Goal: Transaction & Acquisition: Purchase product/service

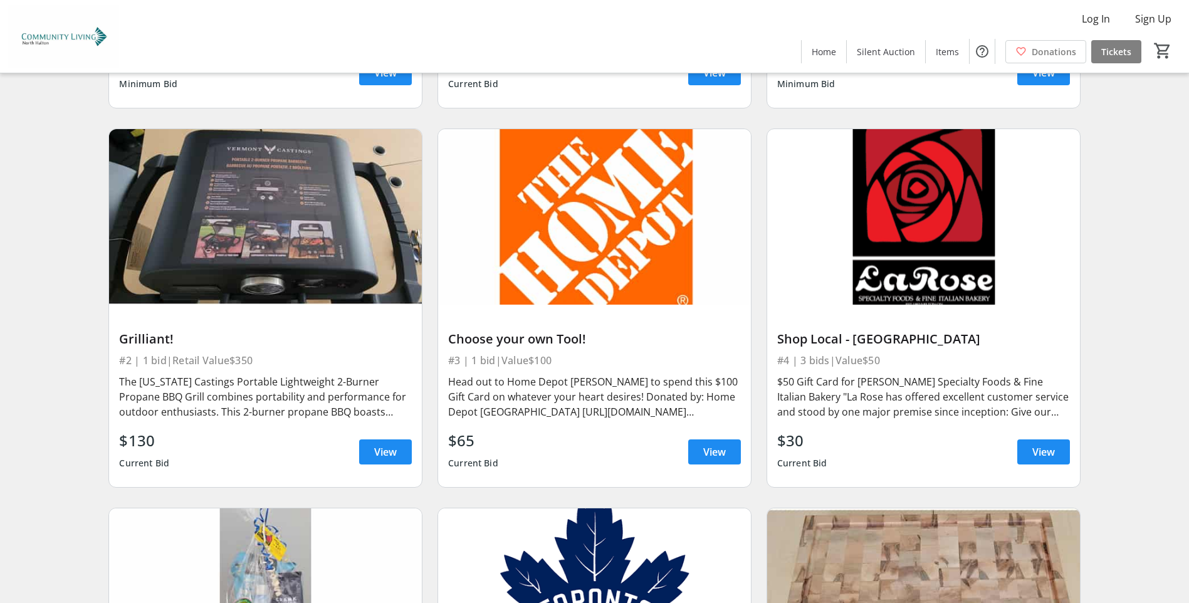
scroll to position [439, 0]
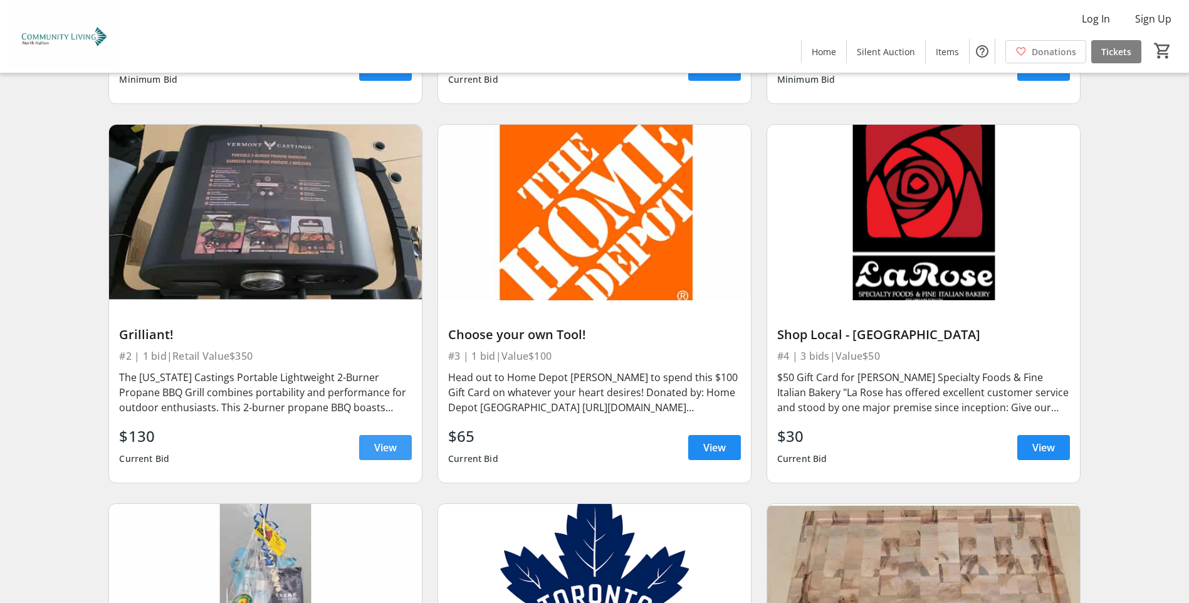
click at [383, 447] on span "View" at bounding box center [385, 447] width 23 height 15
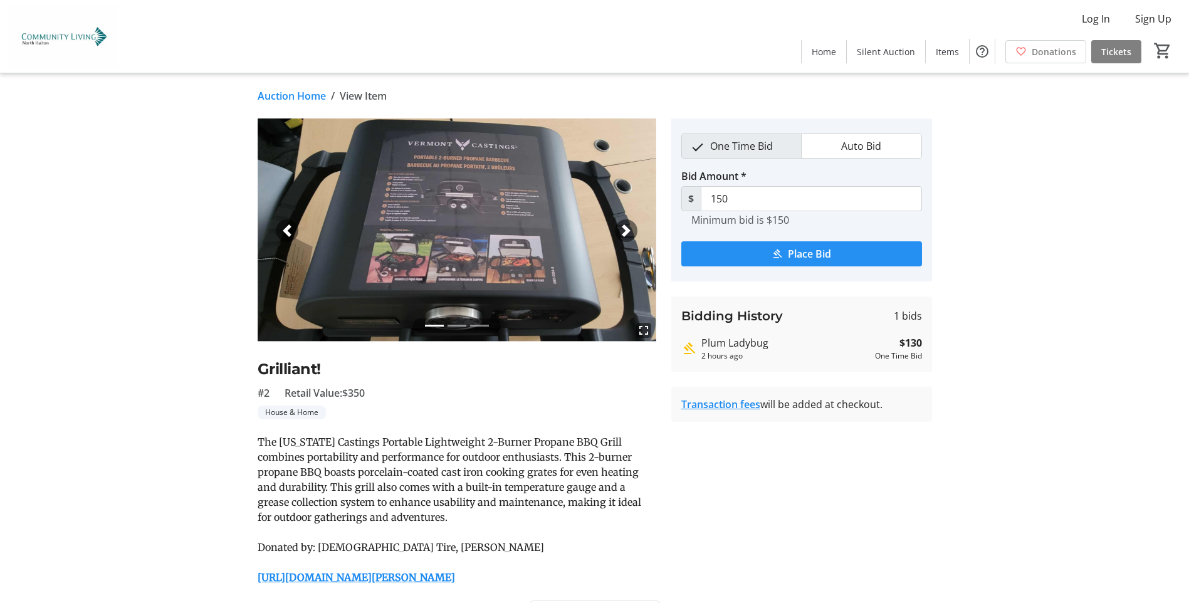
click at [774, 246] on span "submit" at bounding box center [801, 254] width 241 height 30
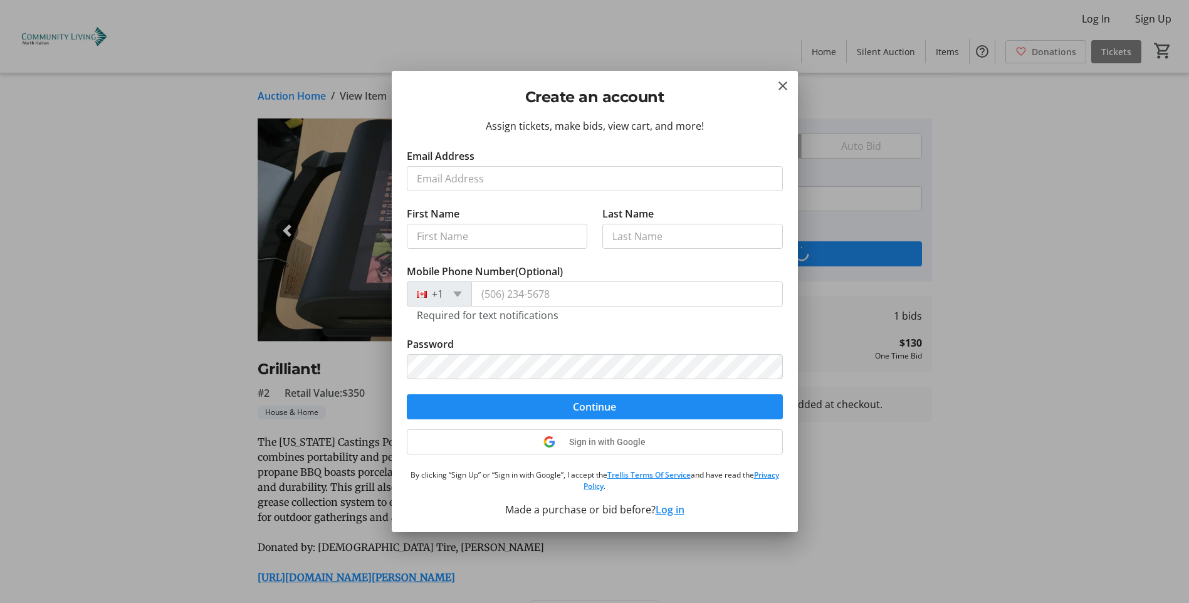
click at [468, 175] on input "Email Address" at bounding box center [595, 178] width 376 height 25
type input "[EMAIL_ADDRESS][DOMAIN_NAME]"
type input "[PERSON_NAME]"
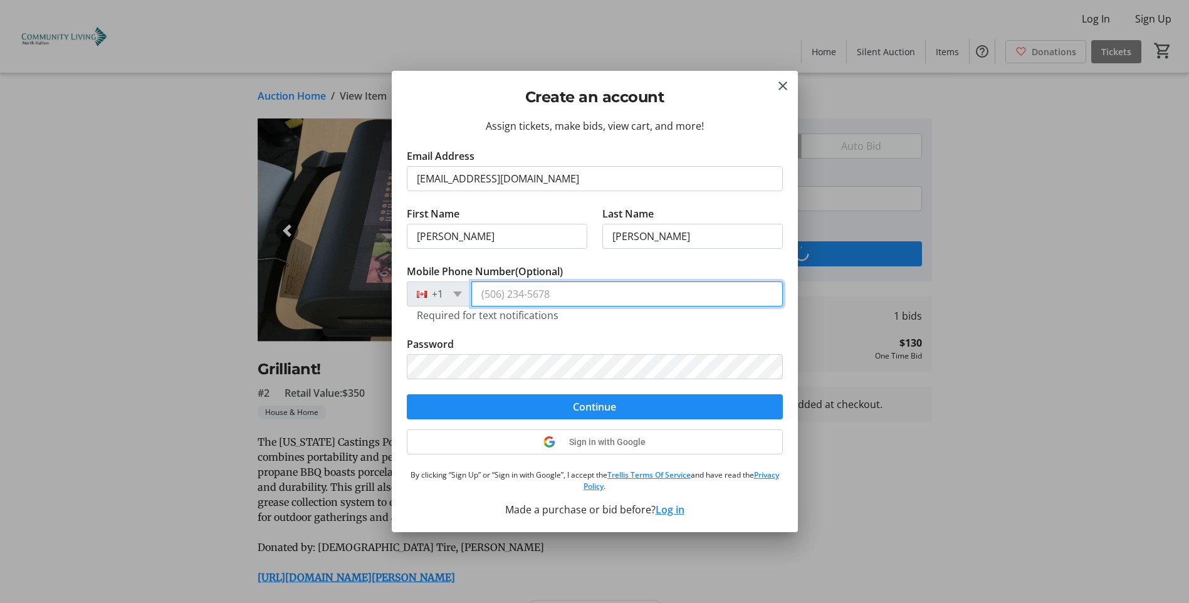
type input "[PHONE_NUMBER]"
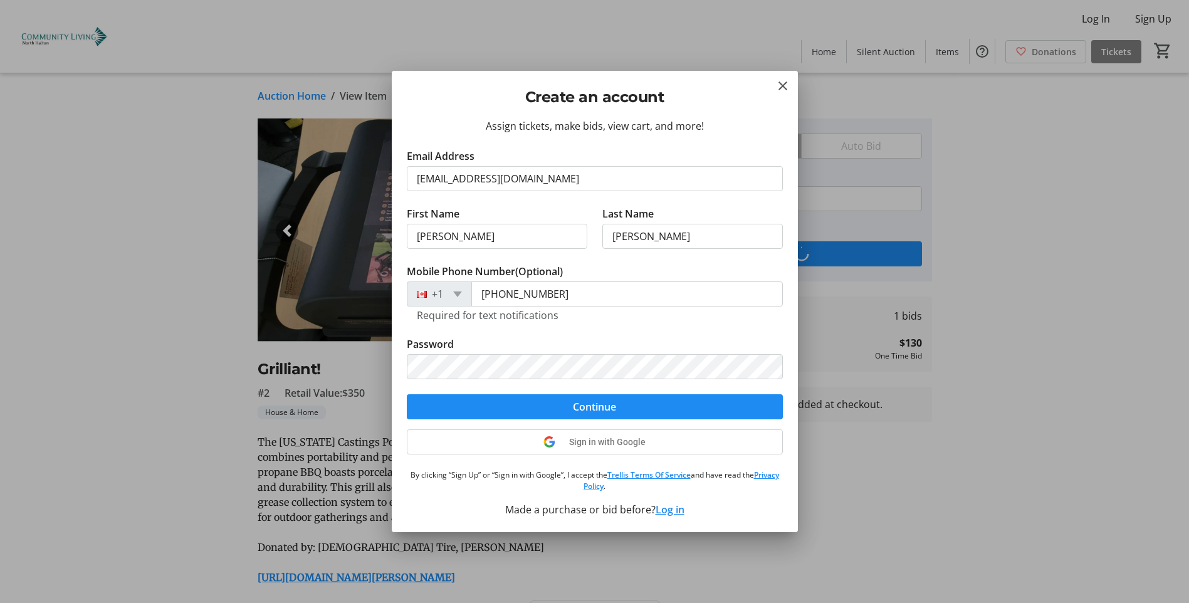
click at [599, 410] on span "Continue" at bounding box center [594, 406] width 43 height 15
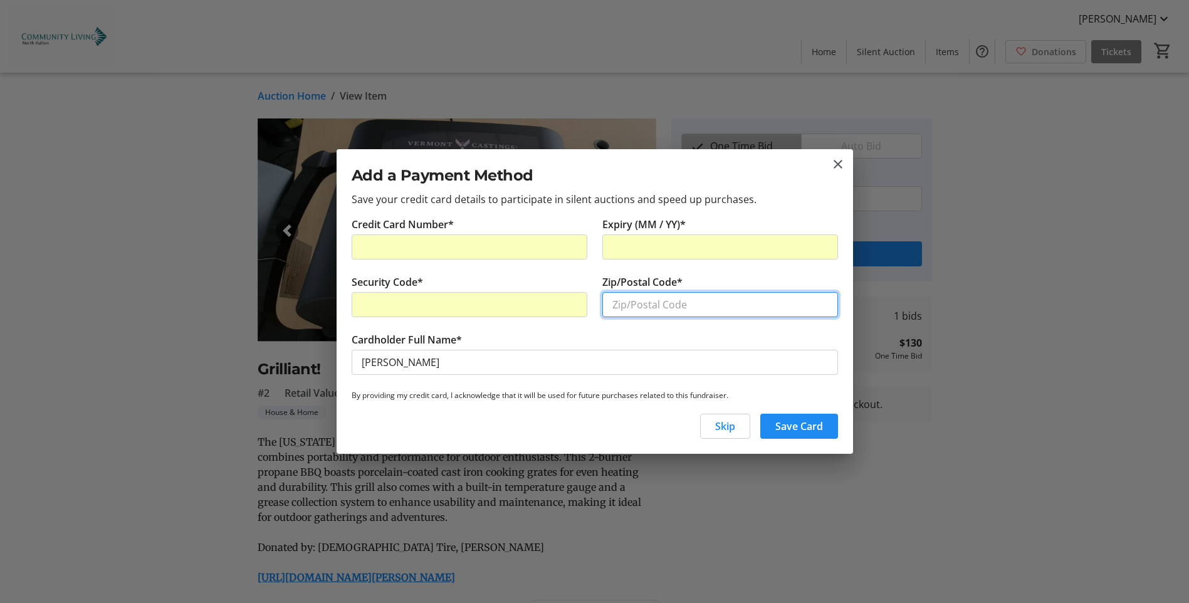
click at [646, 308] on input "Zip/Postal Code*" at bounding box center [720, 304] width 236 height 25
type input "L6H 1E8"
click at [808, 430] on span "Save Card" at bounding box center [799, 426] width 48 height 15
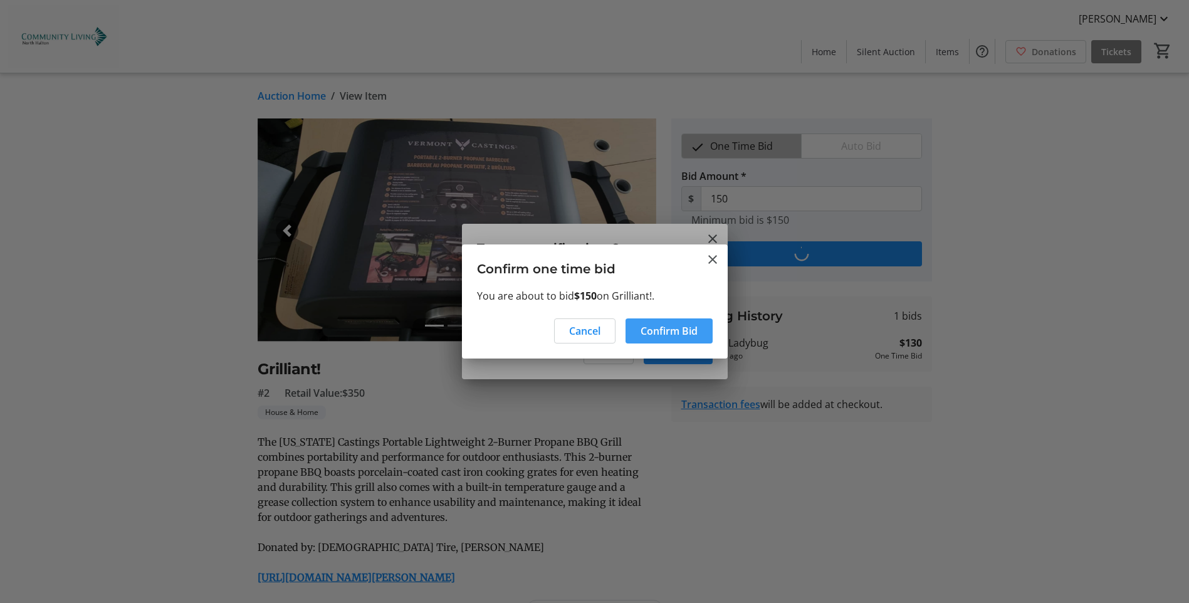
click at [674, 331] on span "Confirm Bid" at bounding box center [668, 330] width 57 height 15
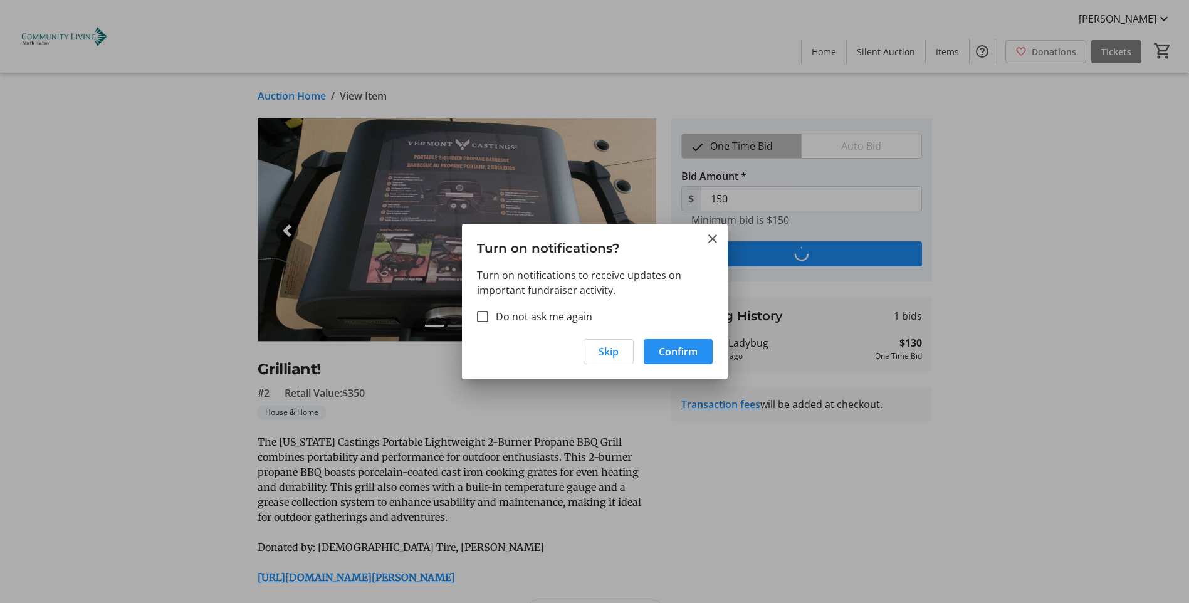
type input "170"
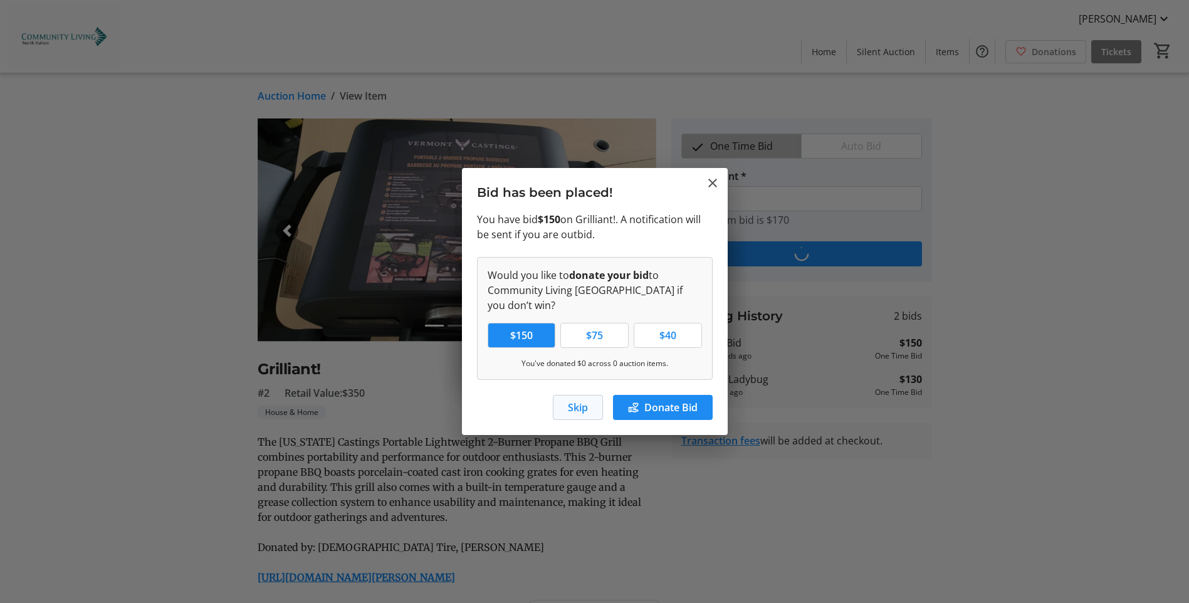
click at [575, 408] on span "Skip" at bounding box center [578, 407] width 20 height 15
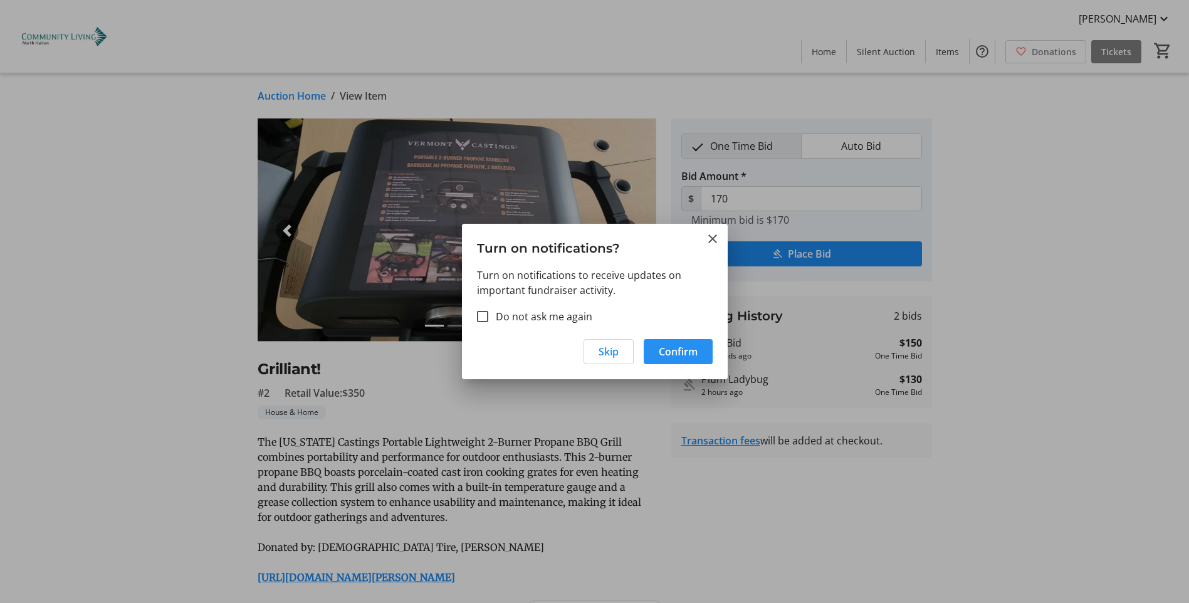
click at [681, 348] on span "Confirm" at bounding box center [677, 351] width 39 height 15
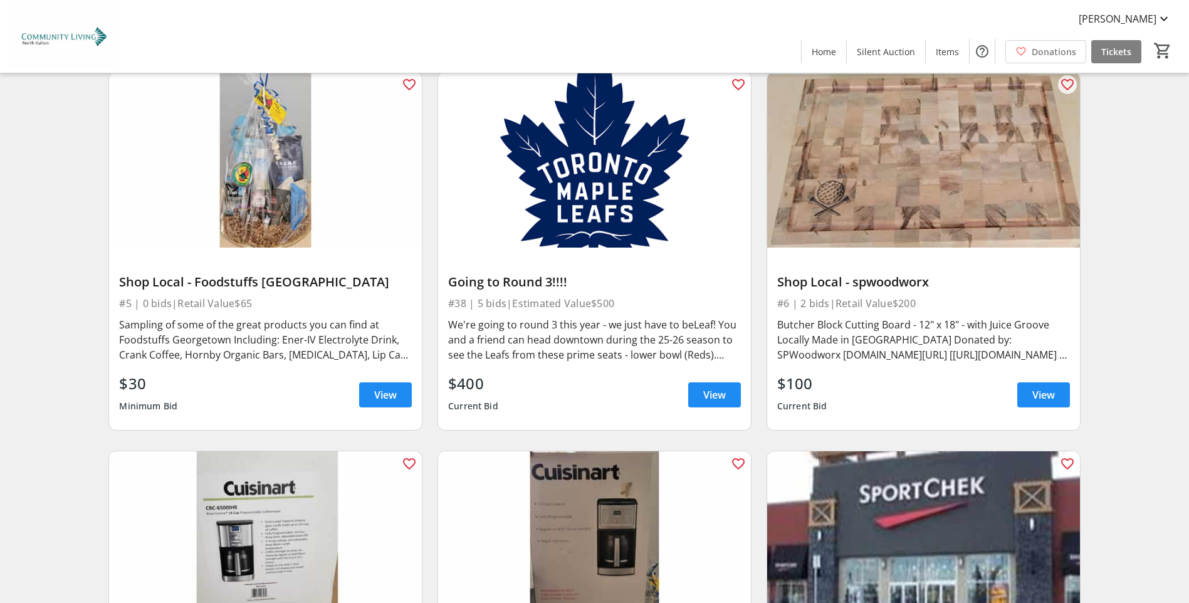
scroll to position [877, 0]
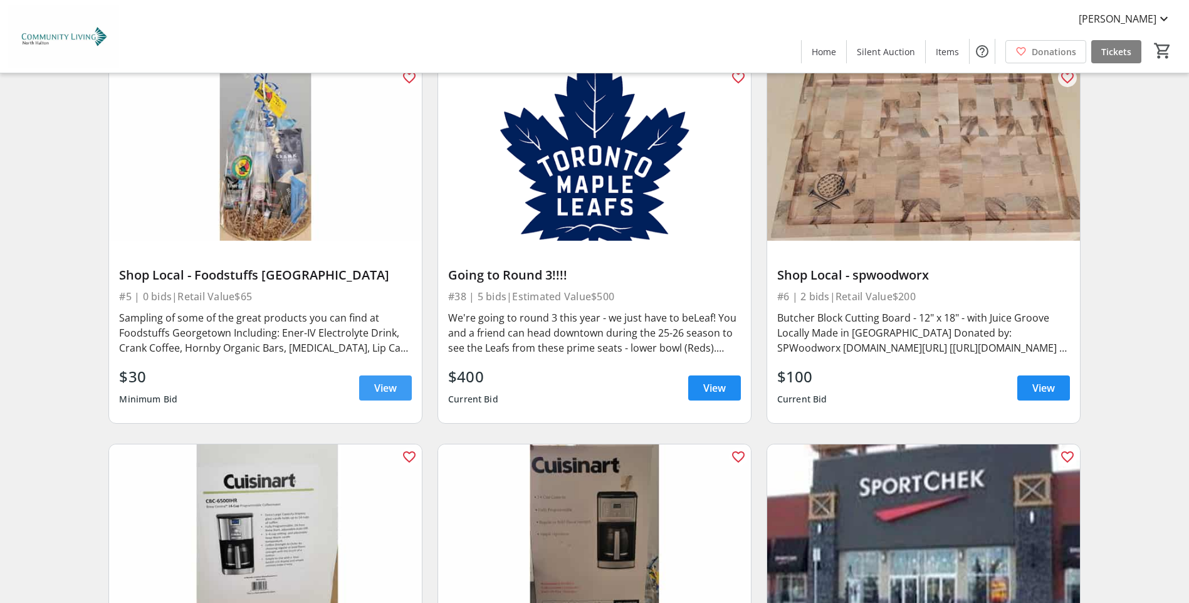
click at [393, 388] on span "View" at bounding box center [385, 387] width 23 height 15
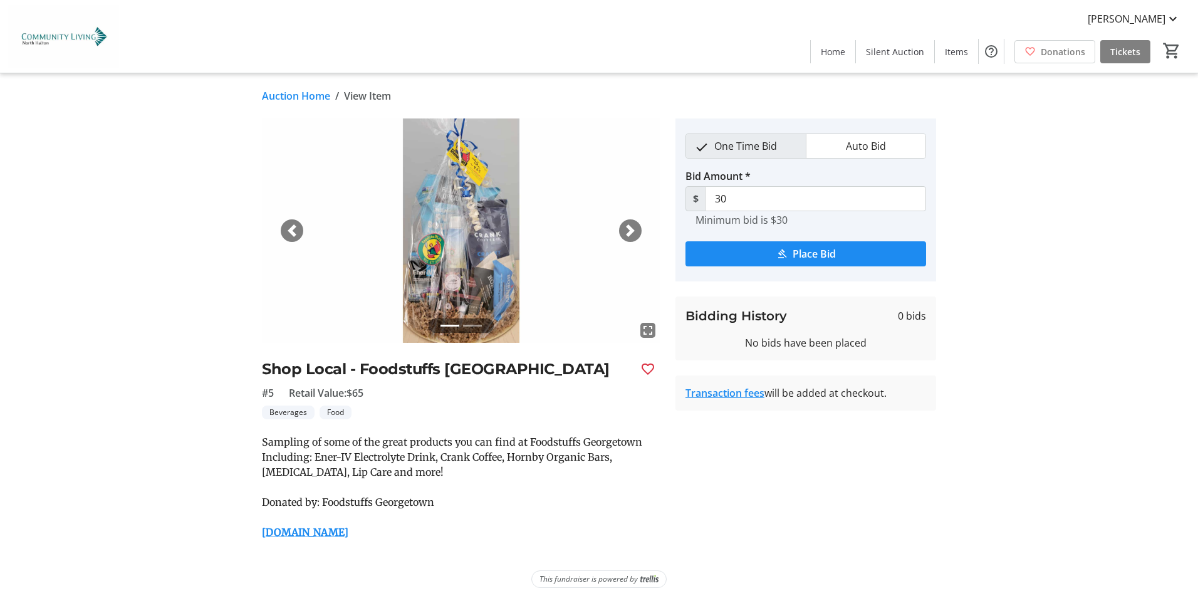
click at [807, 256] on span "Place Bid" at bounding box center [814, 253] width 43 height 15
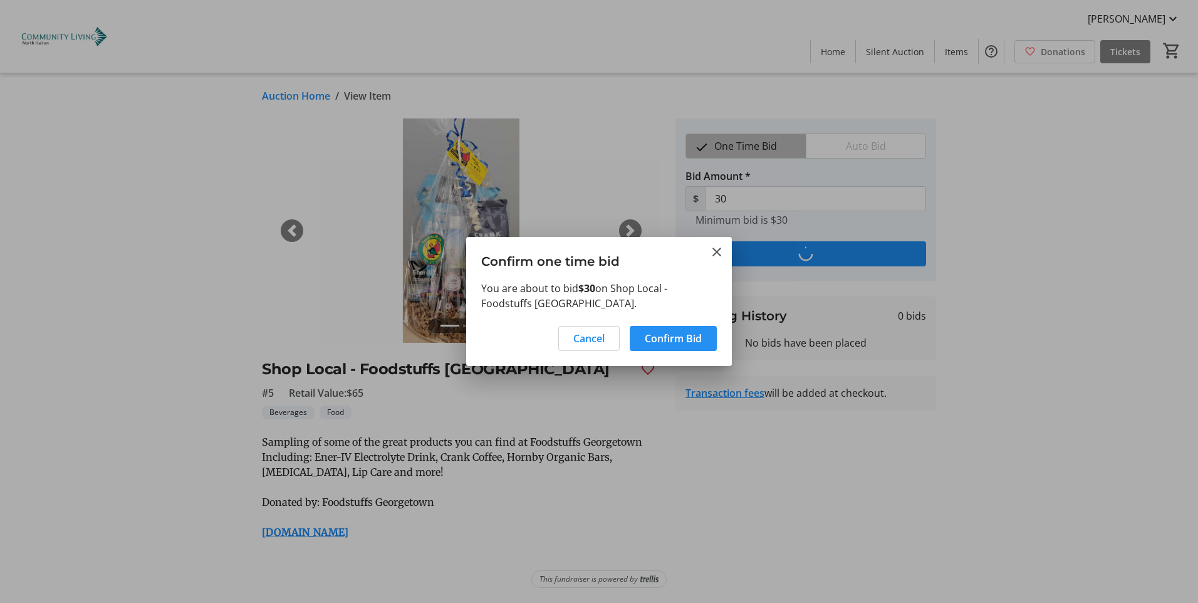
click at [680, 337] on span "Confirm Bid" at bounding box center [673, 338] width 57 height 15
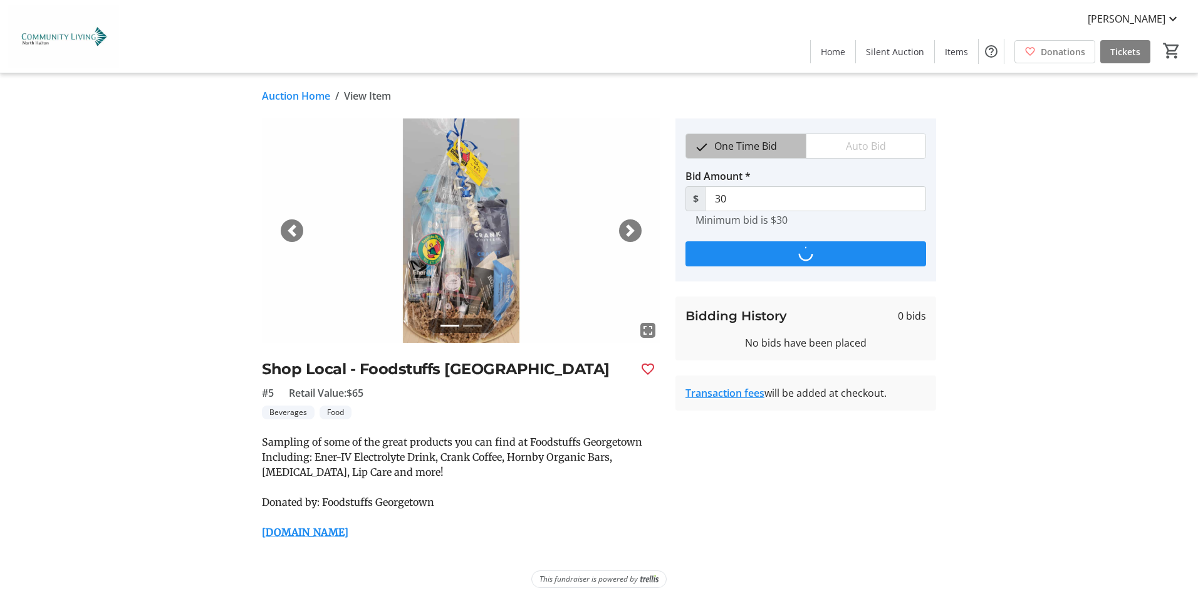
type input "35"
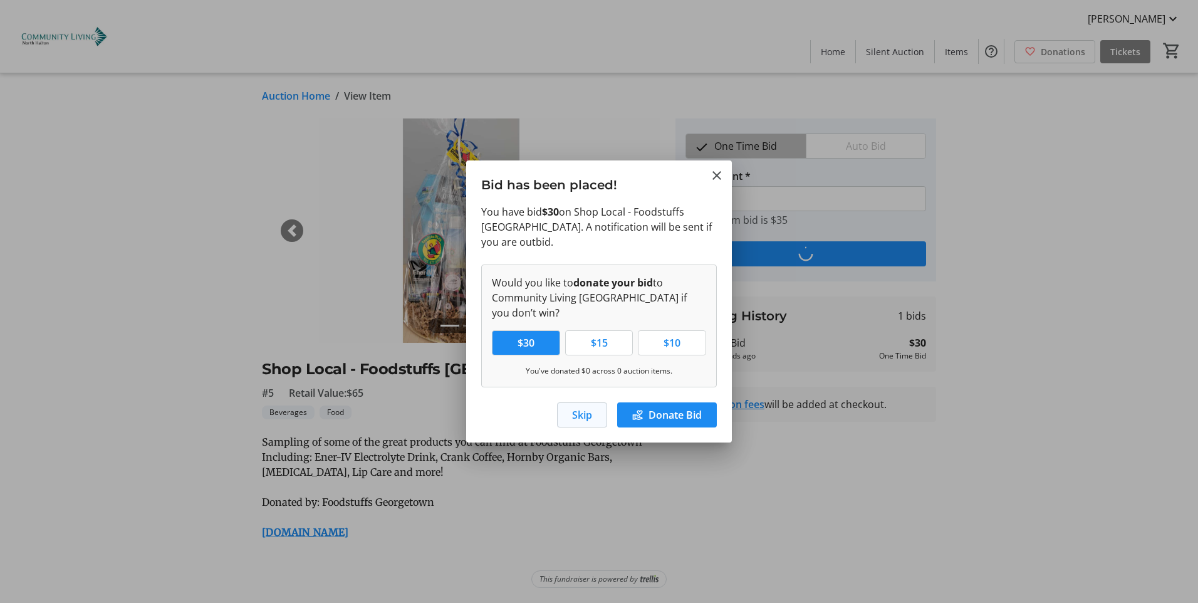
click at [583, 410] on span "Skip" at bounding box center [582, 414] width 20 height 15
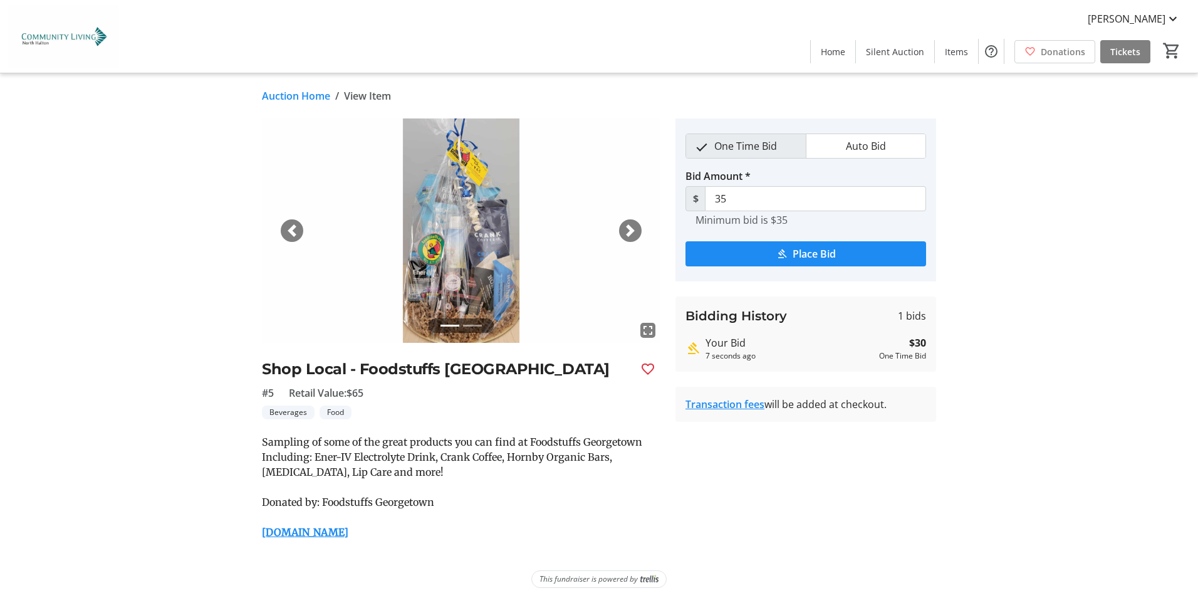
click at [627, 226] on span "button" at bounding box center [630, 230] width 13 height 13
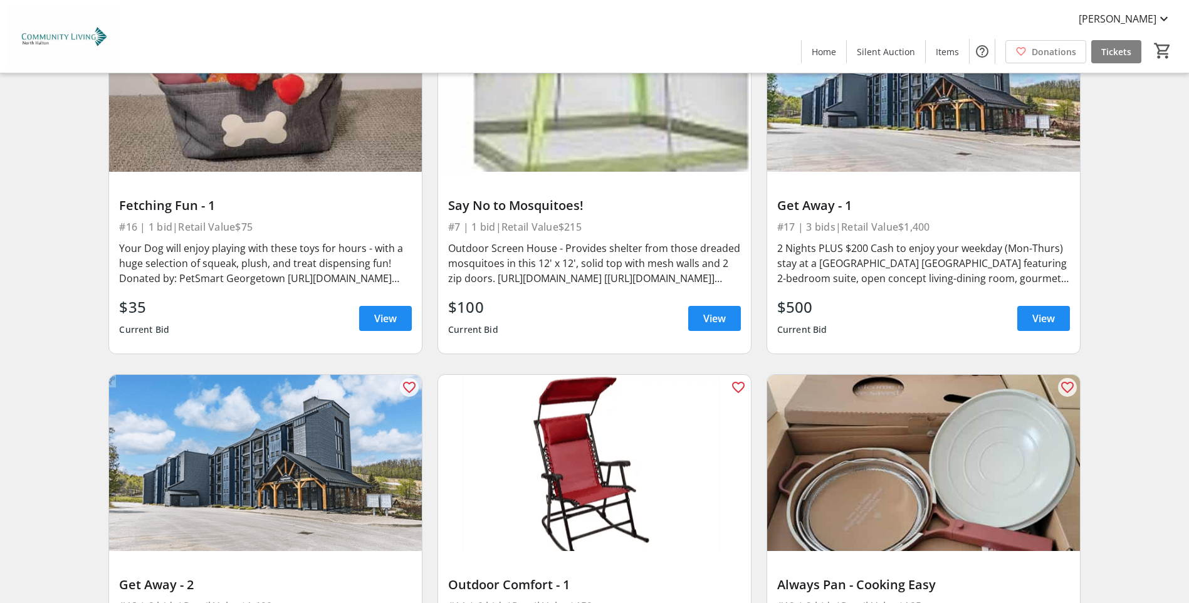
scroll to position [2005, 0]
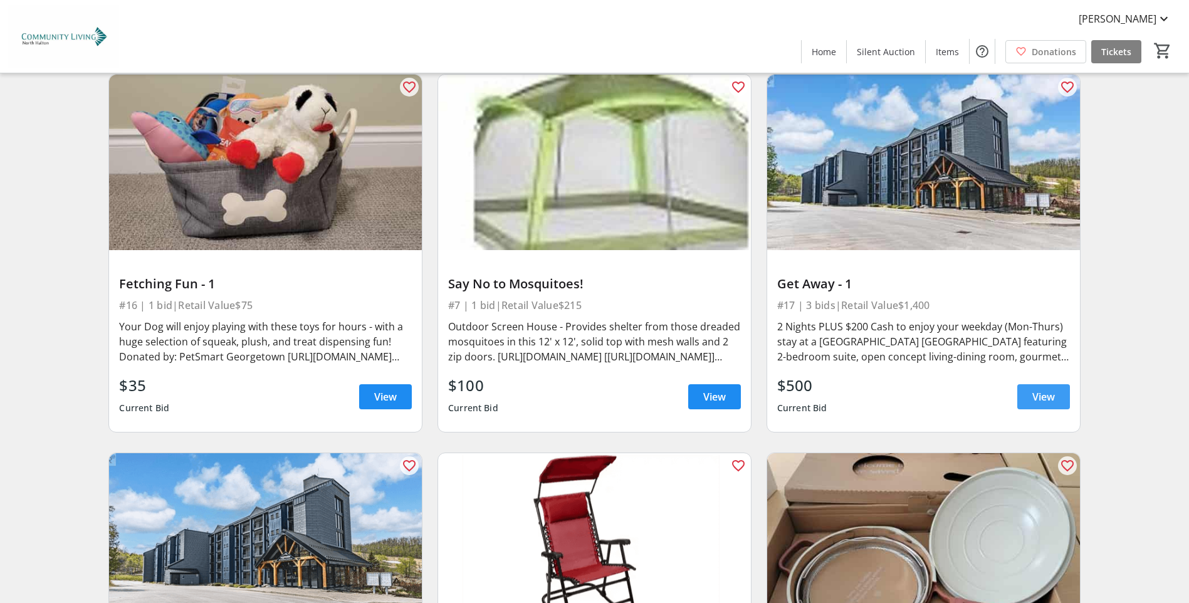
click at [1052, 392] on span "View" at bounding box center [1043, 396] width 23 height 15
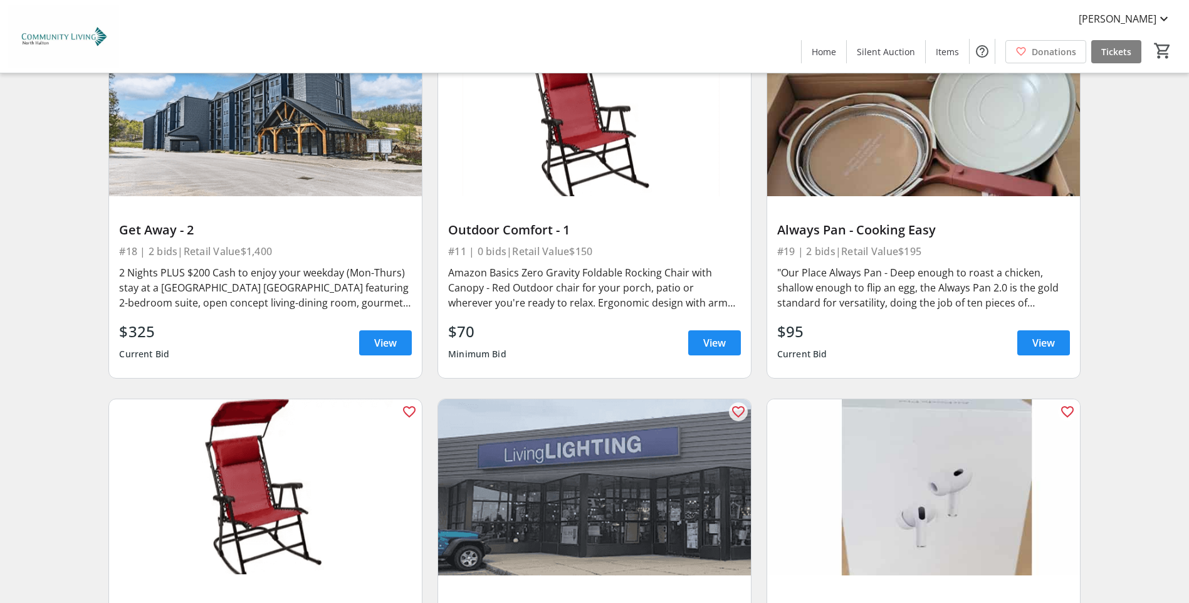
scroll to position [2444, 0]
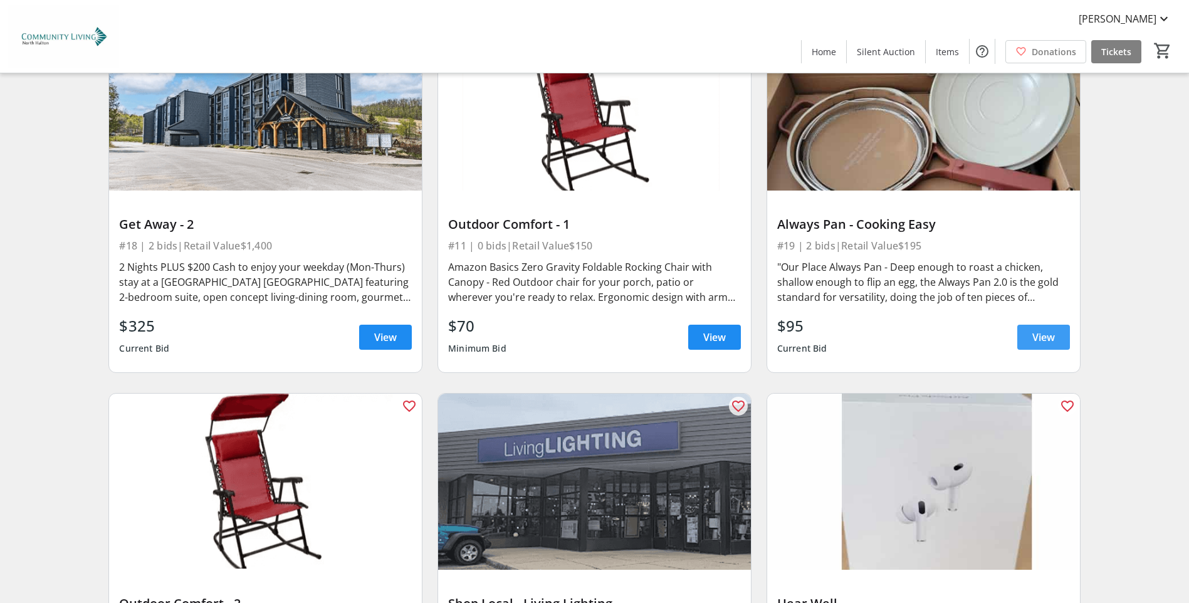
click at [1053, 338] on span "View" at bounding box center [1043, 337] width 23 height 15
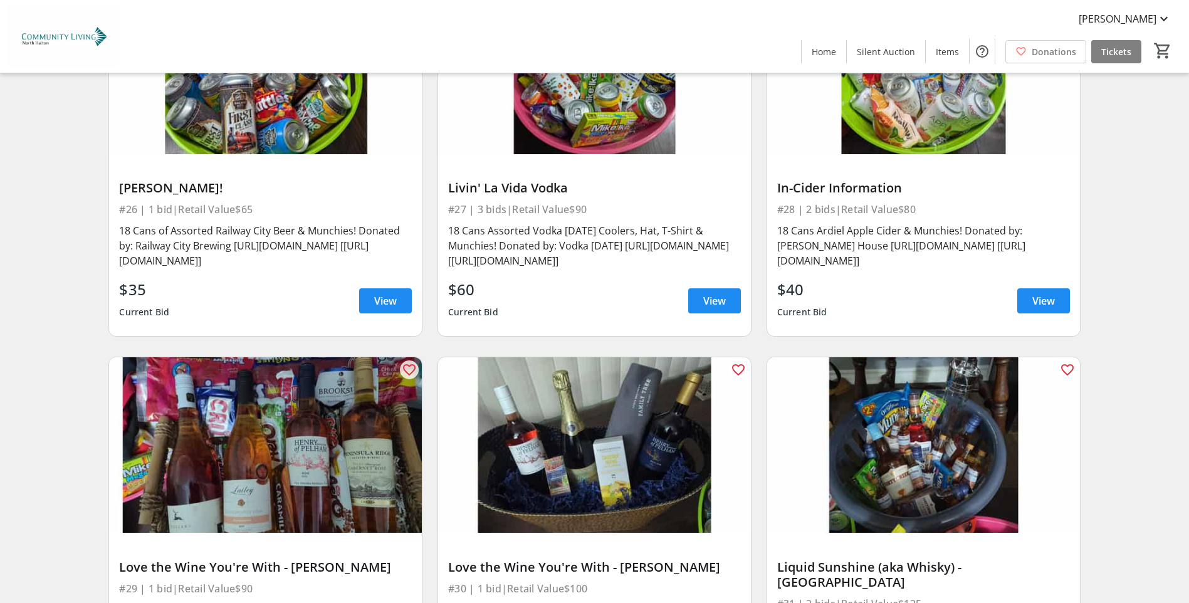
scroll to position [4198, 0]
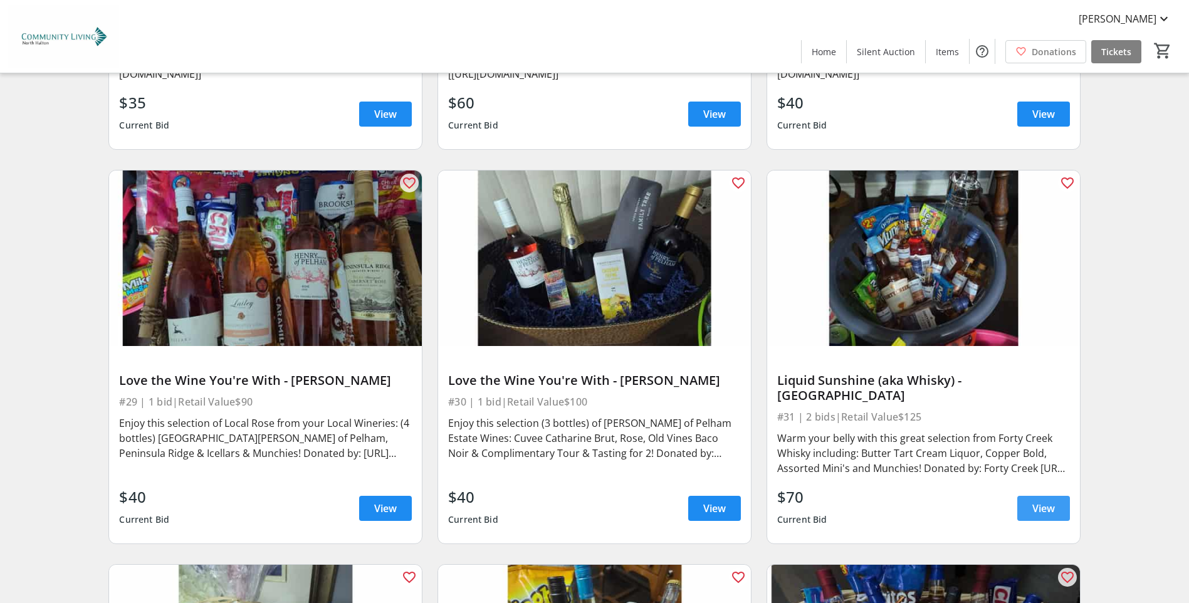
click at [1048, 501] on span "View" at bounding box center [1043, 508] width 23 height 15
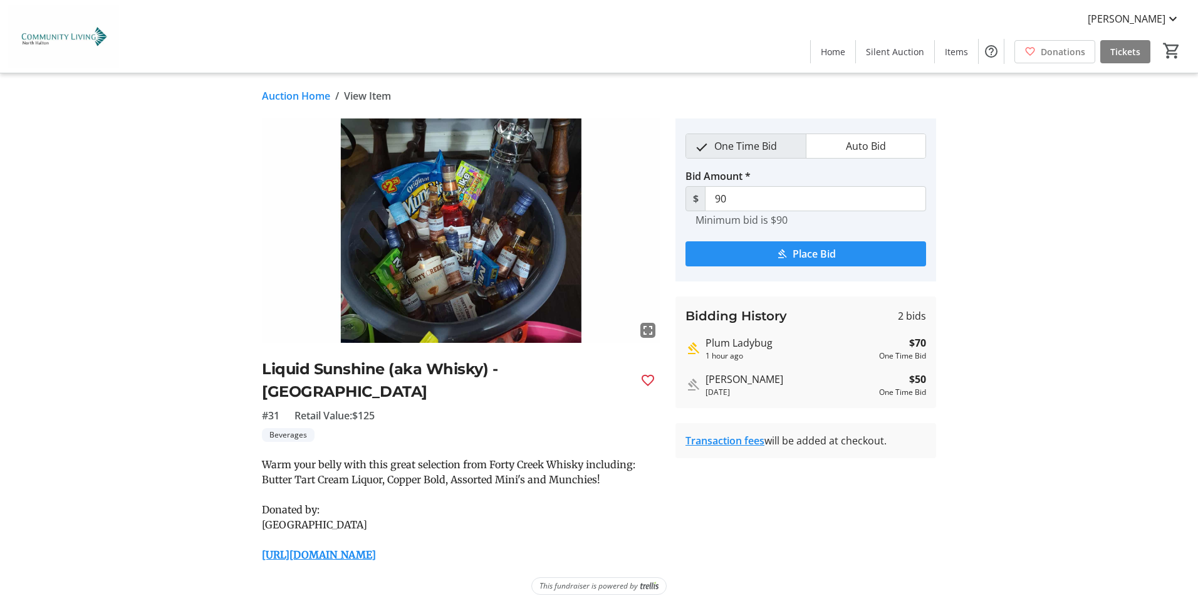
click at [798, 255] on span "Place Bid" at bounding box center [814, 253] width 43 height 15
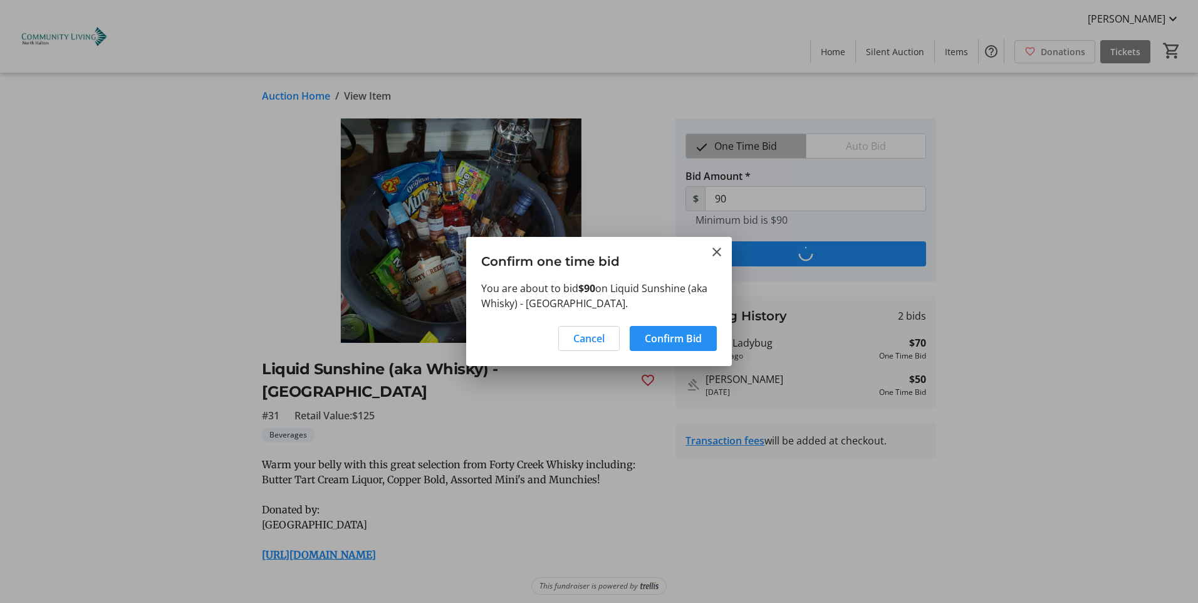
click at [670, 338] on span "Confirm Bid" at bounding box center [673, 338] width 57 height 15
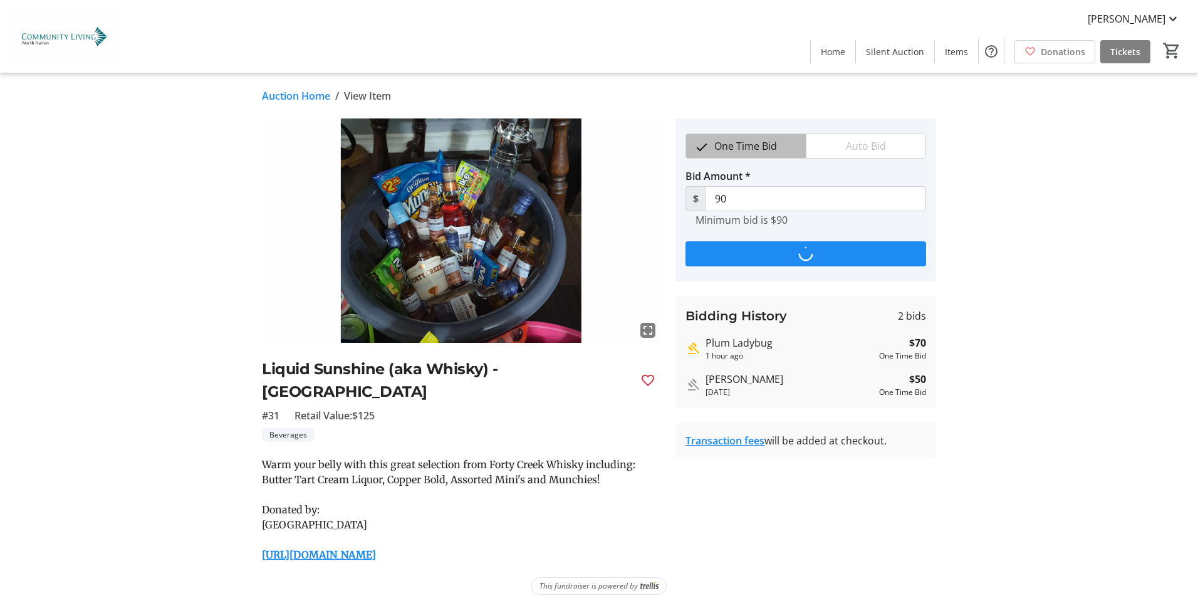
type input "110"
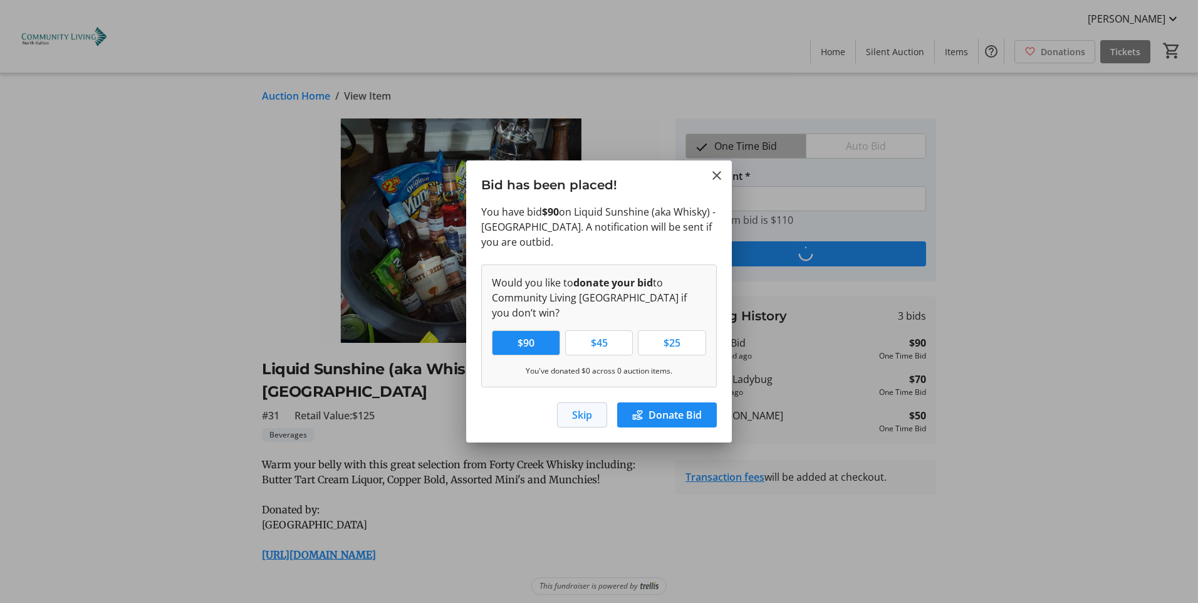
click at [582, 416] on span "Skip" at bounding box center [582, 414] width 20 height 15
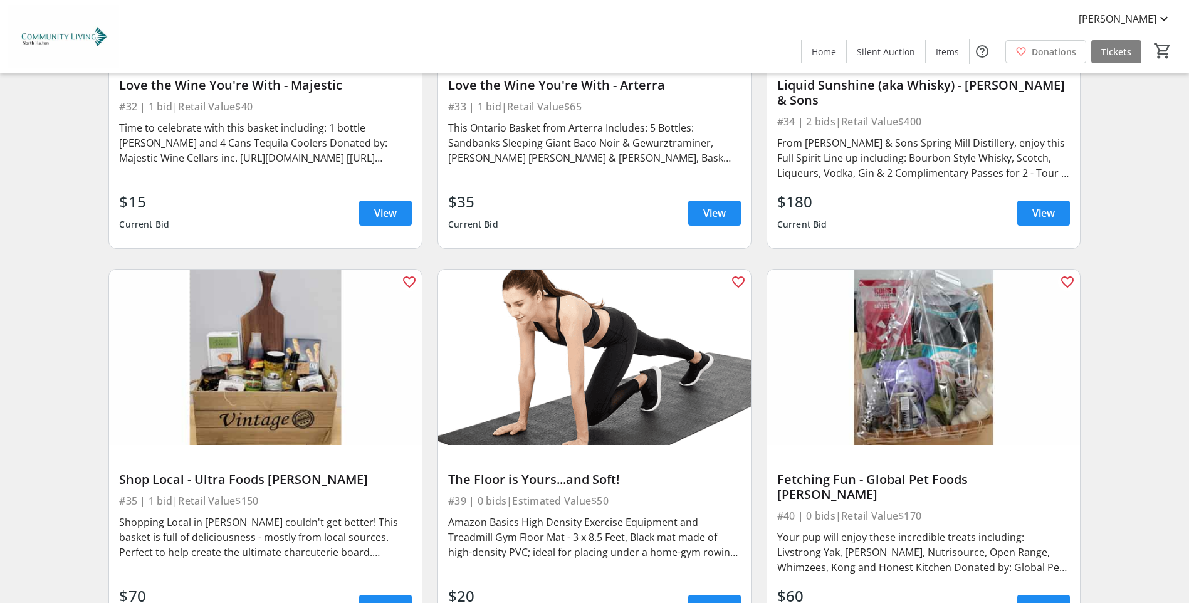
scroll to position [4950, 0]
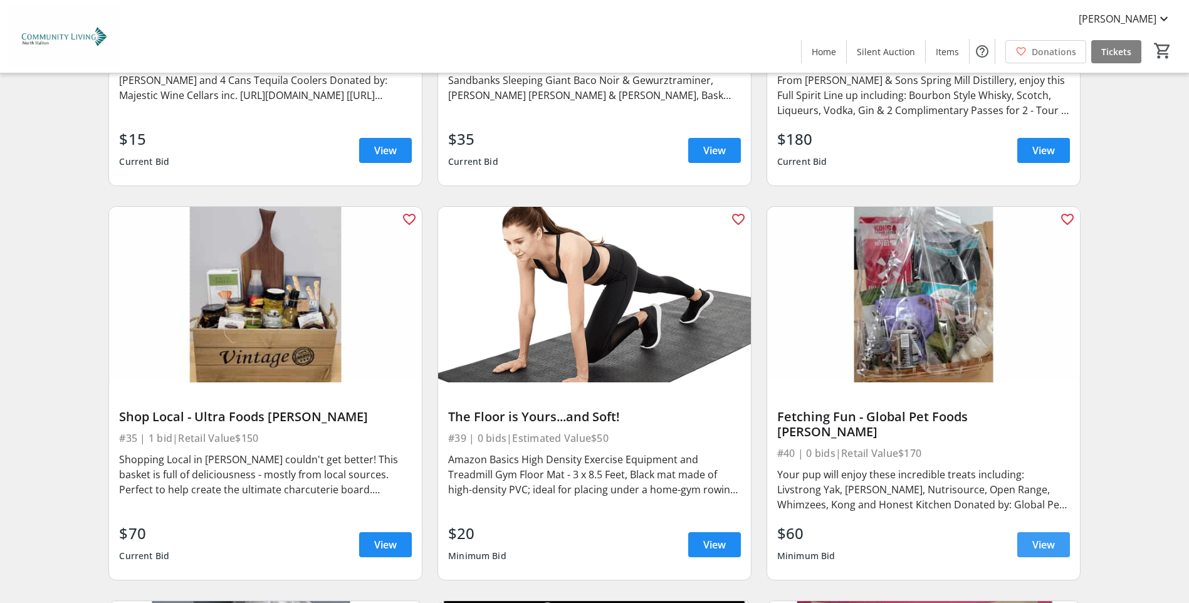
click at [1052, 537] on span "View" at bounding box center [1043, 544] width 23 height 15
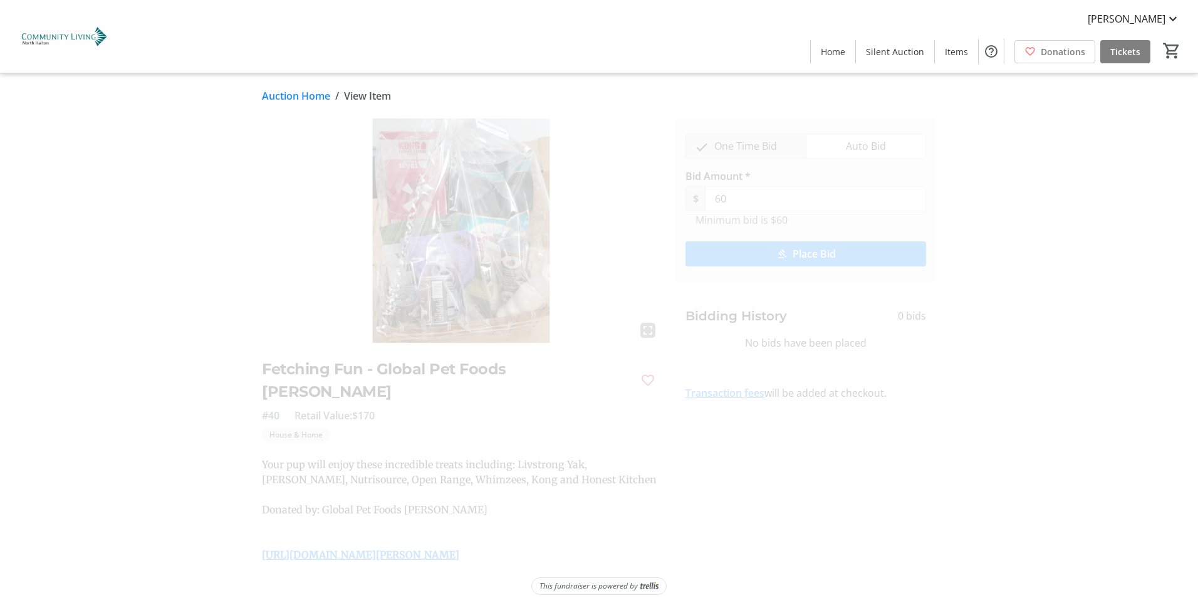
click at [811, 256] on span "Place Bid" at bounding box center [814, 253] width 43 height 15
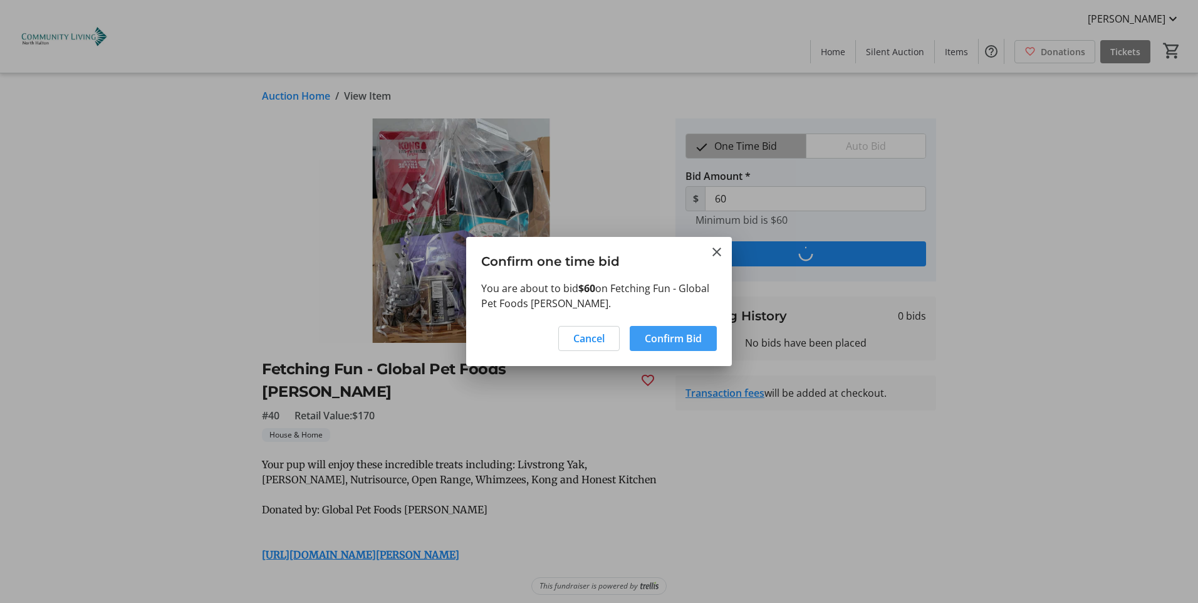
click at [685, 339] on span "Confirm Bid" at bounding box center [673, 338] width 57 height 15
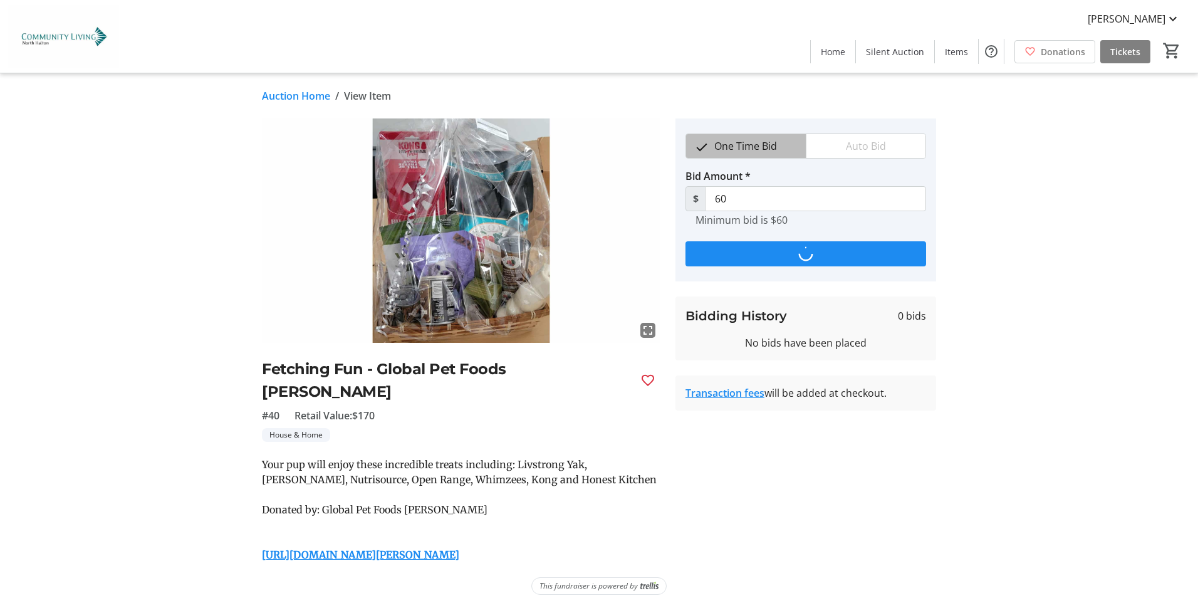
type input "70"
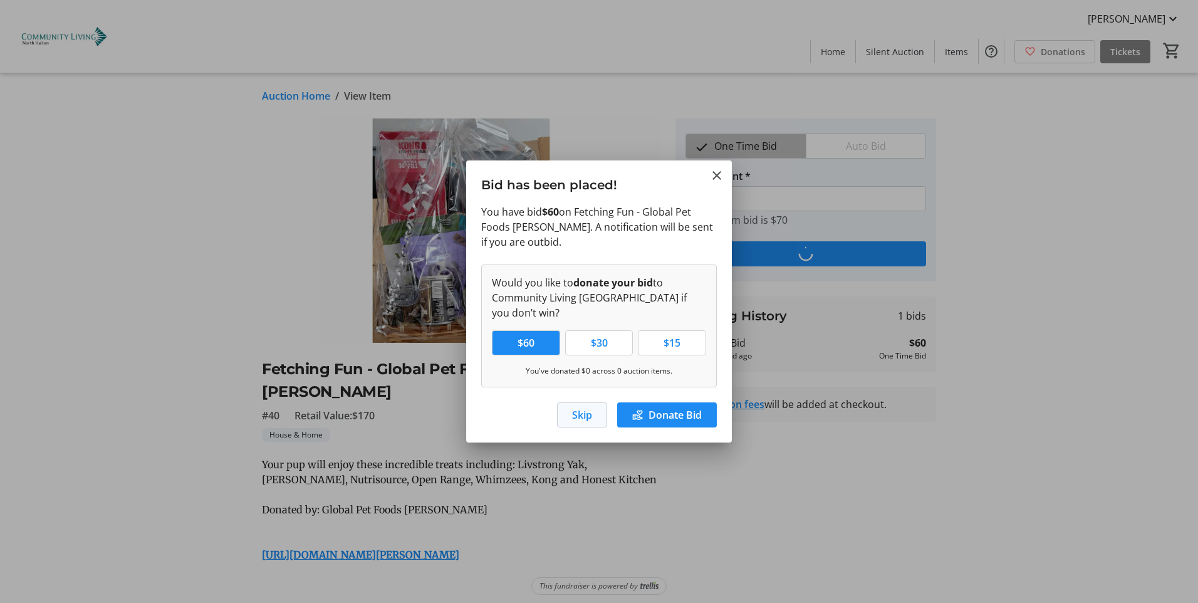
click at [581, 415] on span "Skip" at bounding box center [582, 414] width 20 height 15
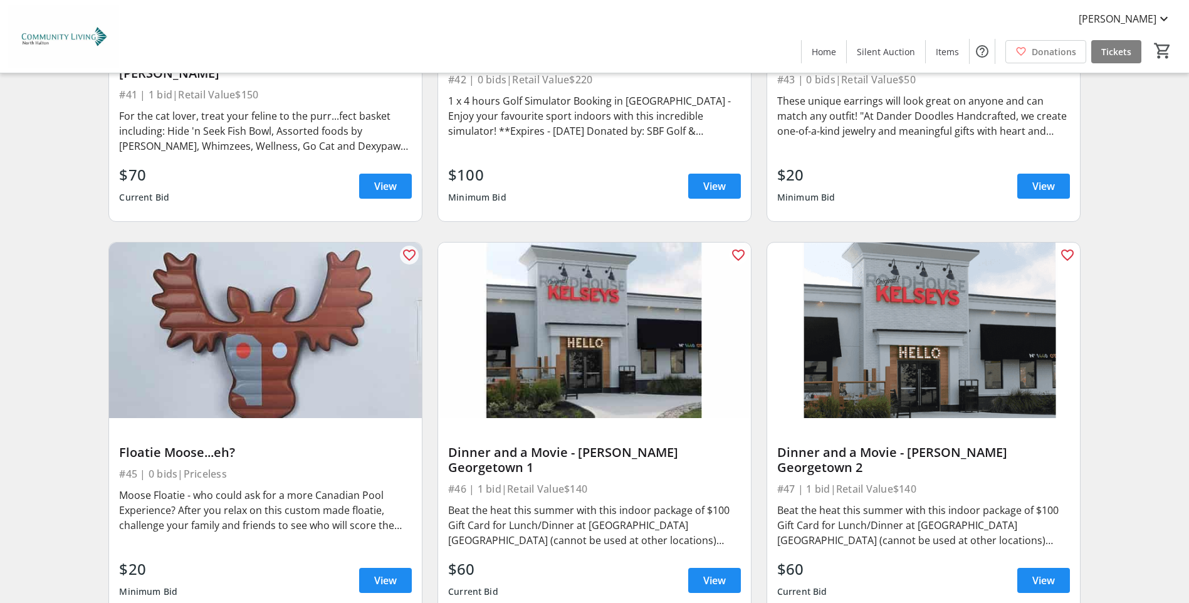
scroll to position [5764, 0]
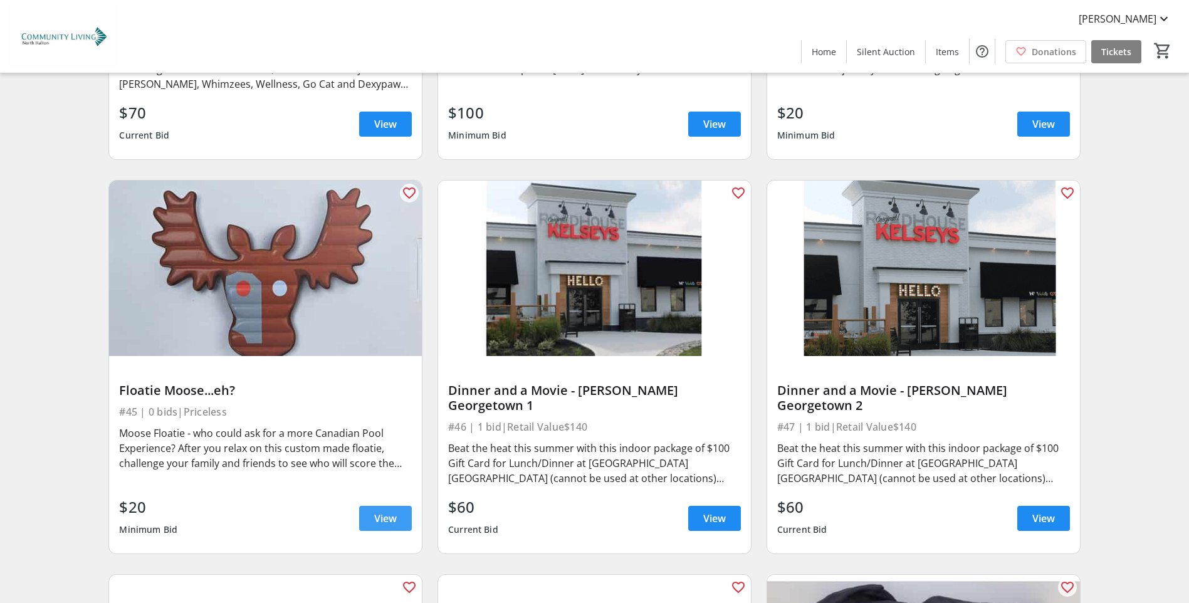
click at [393, 511] on span "View" at bounding box center [385, 518] width 23 height 15
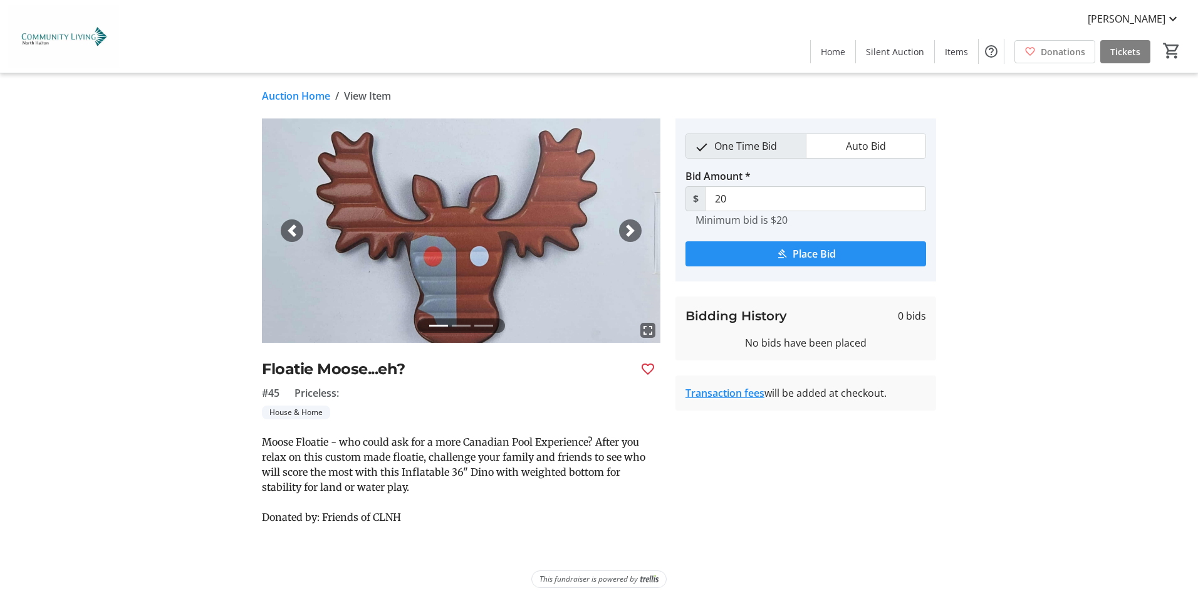
click at [799, 250] on span "Place Bid" at bounding box center [814, 253] width 43 height 15
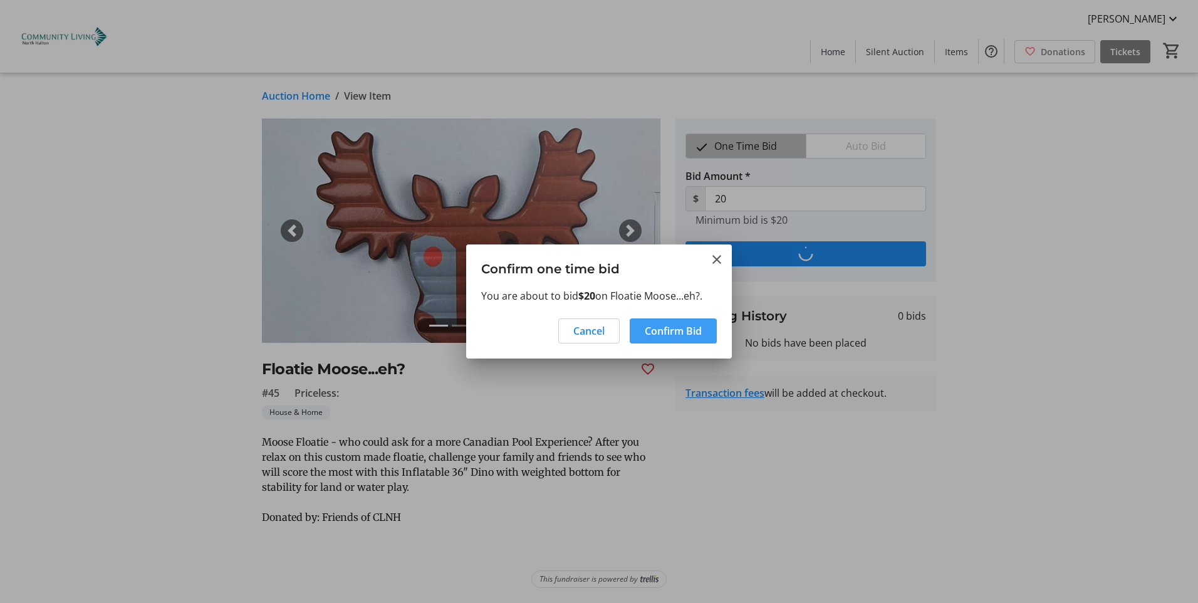
click at [669, 327] on span "Confirm Bid" at bounding box center [673, 330] width 57 height 15
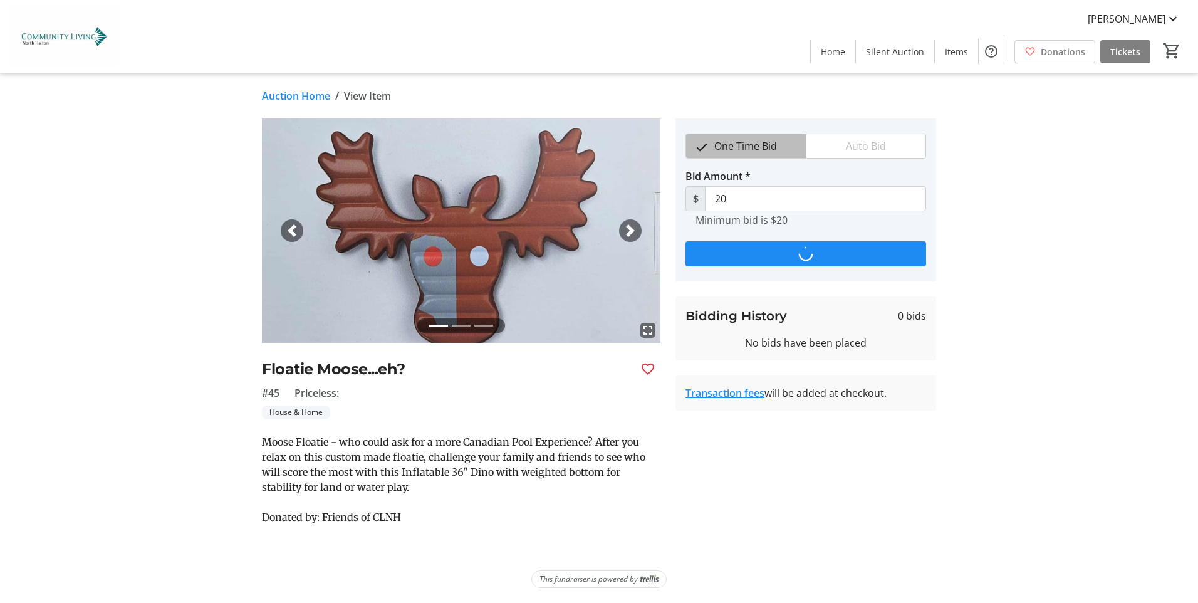
type input "25"
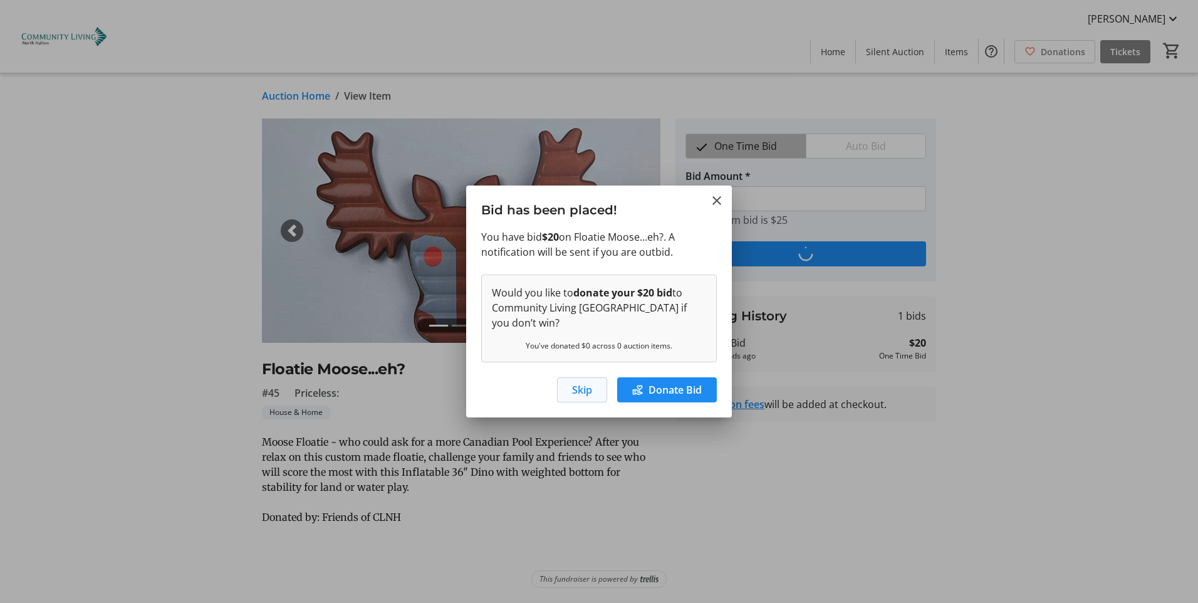
click at [578, 387] on span "Skip" at bounding box center [582, 389] width 20 height 15
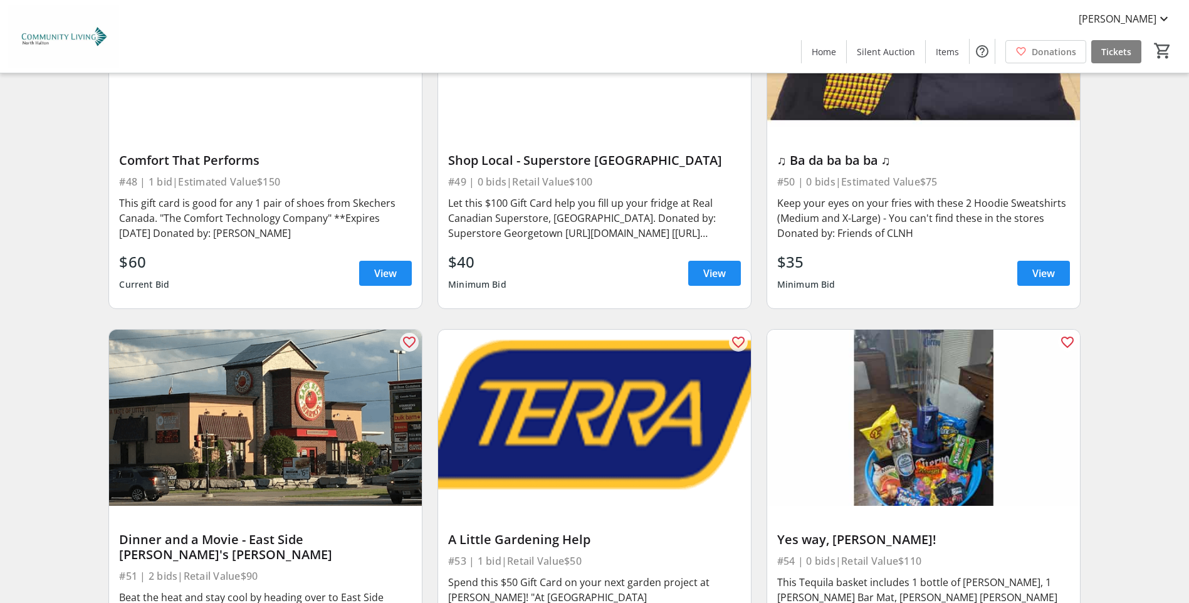
scroll to position [6453, 0]
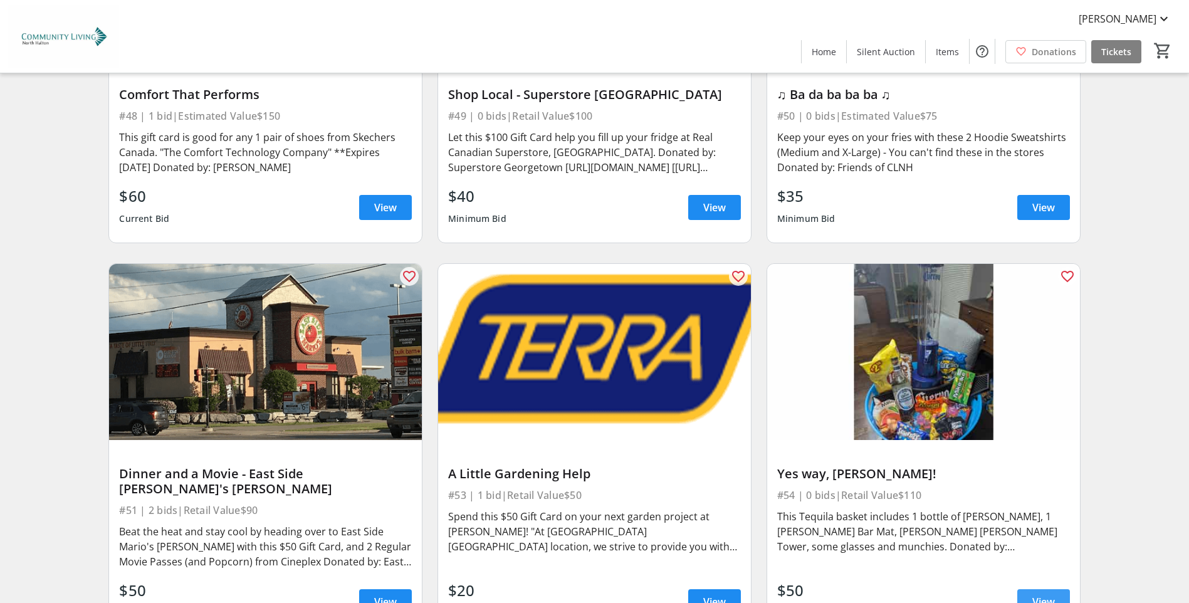
click at [1056, 586] on span at bounding box center [1043, 601] width 53 height 30
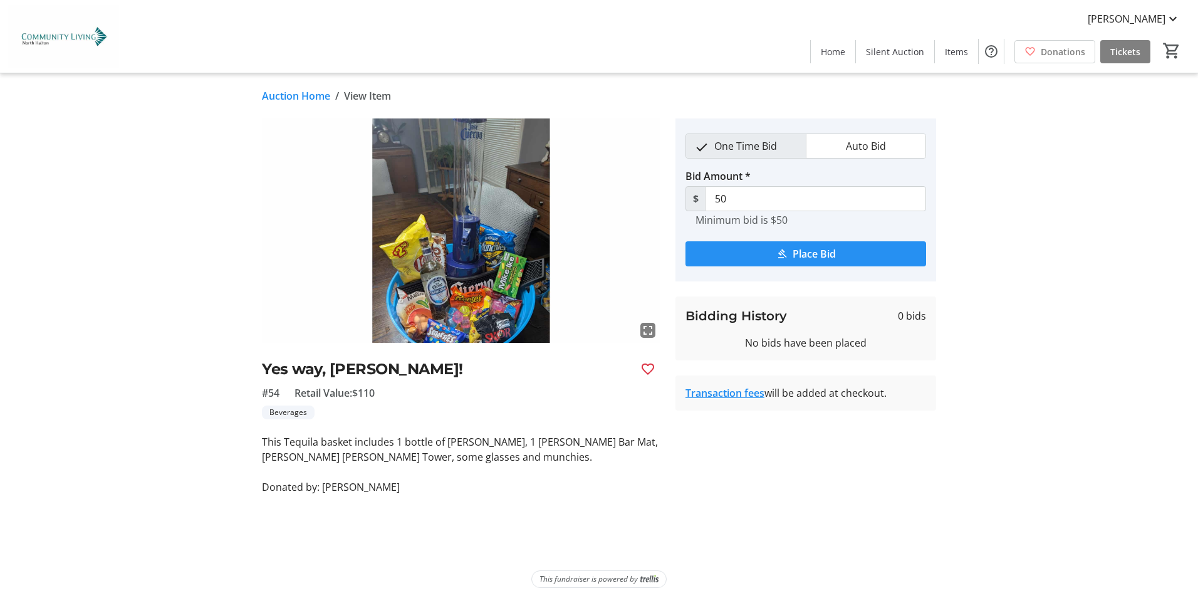
click at [783, 254] on mat-icon "submit" at bounding box center [781, 253] width 11 height 11
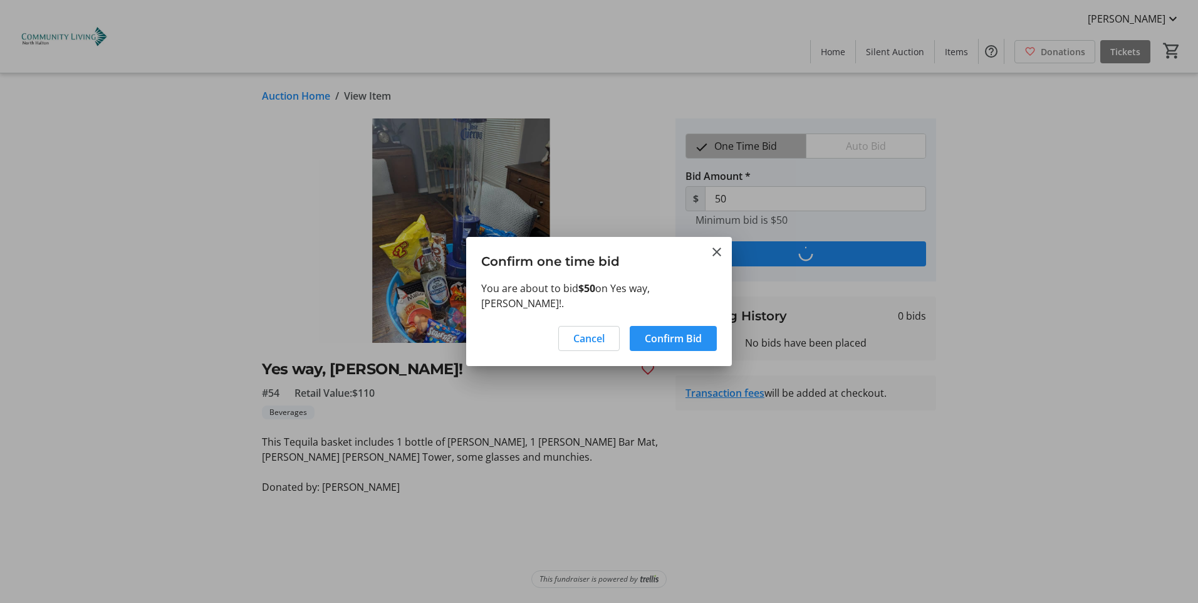
click at [683, 331] on span "Confirm Bid" at bounding box center [673, 338] width 57 height 15
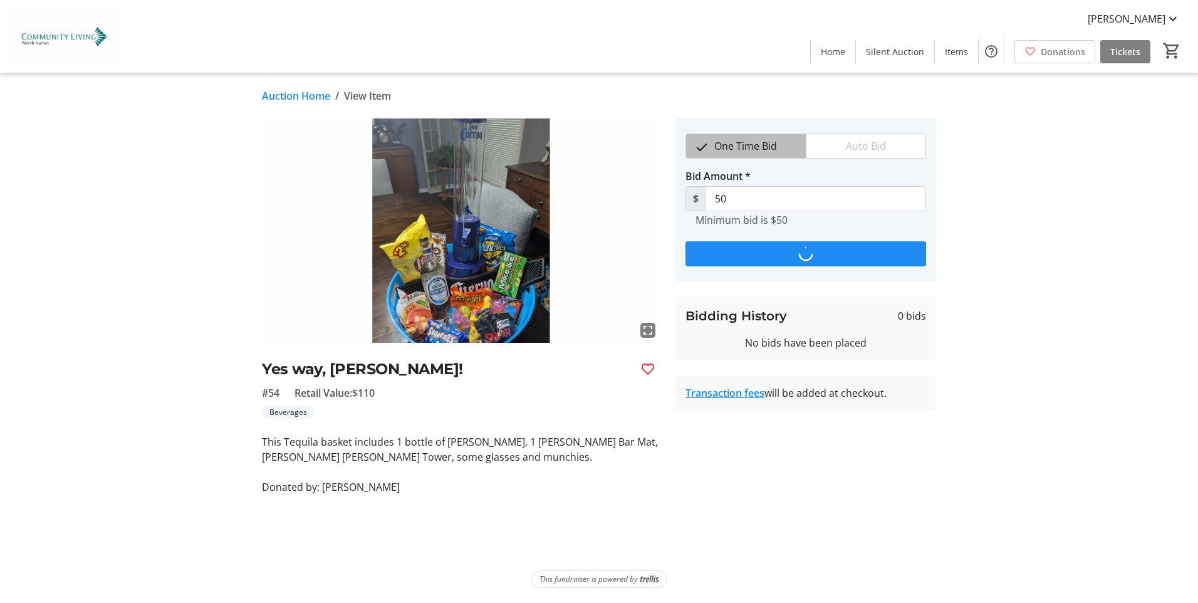
type input "60"
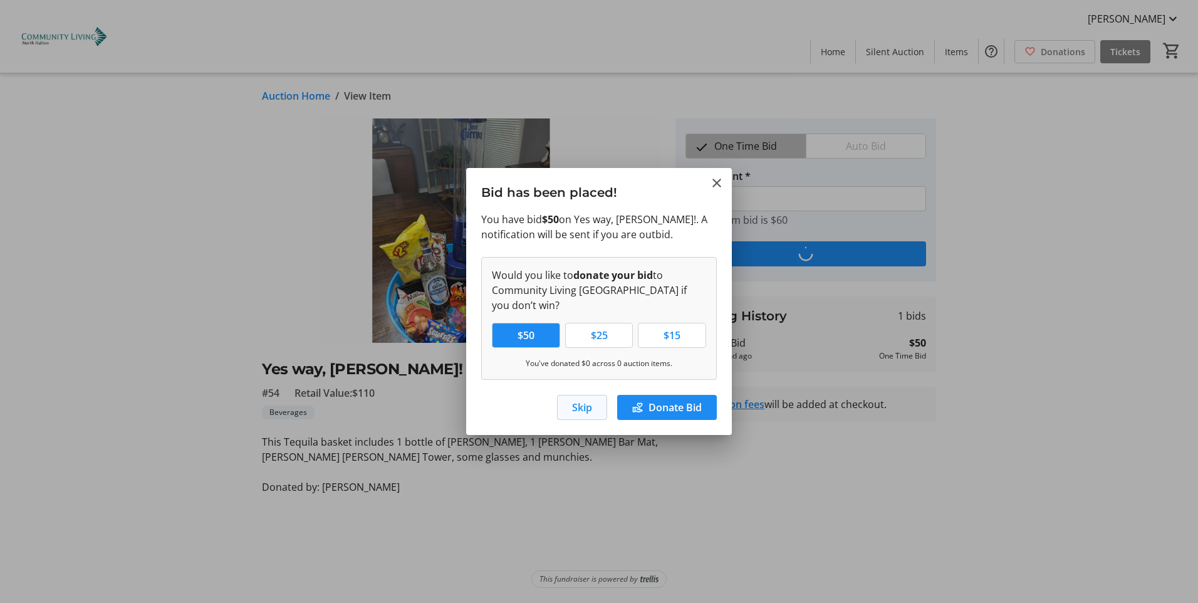
click at [585, 407] on span "Skip" at bounding box center [582, 407] width 20 height 15
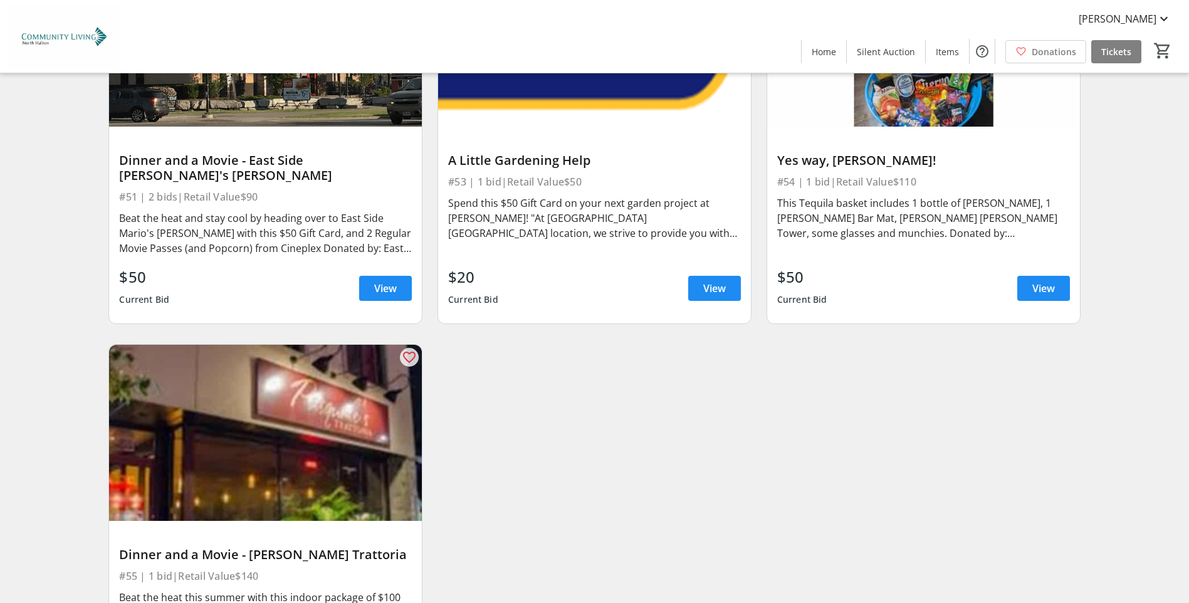
scroll to position [6799, 0]
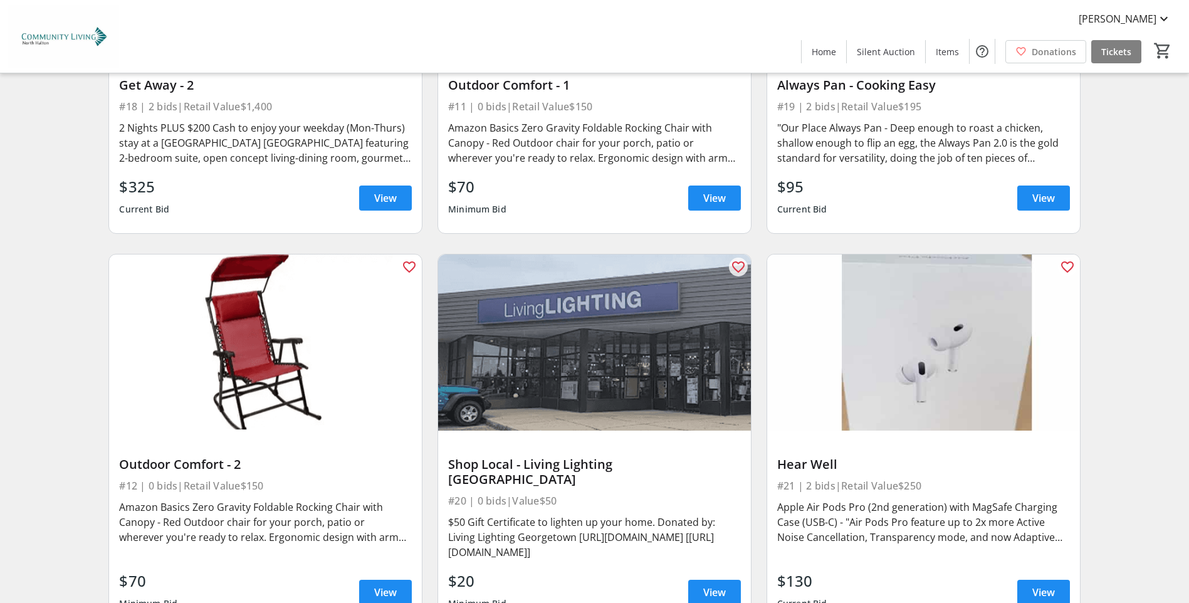
scroll to position [2601, 0]
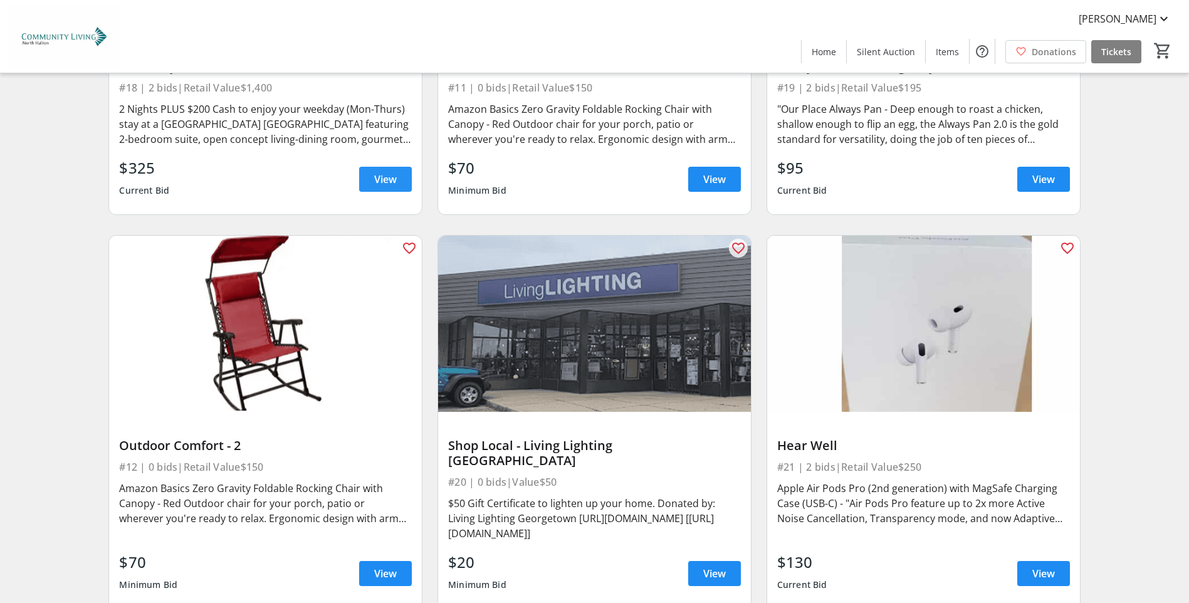
click at [388, 180] on span "View" at bounding box center [385, 179] width 23 height 15
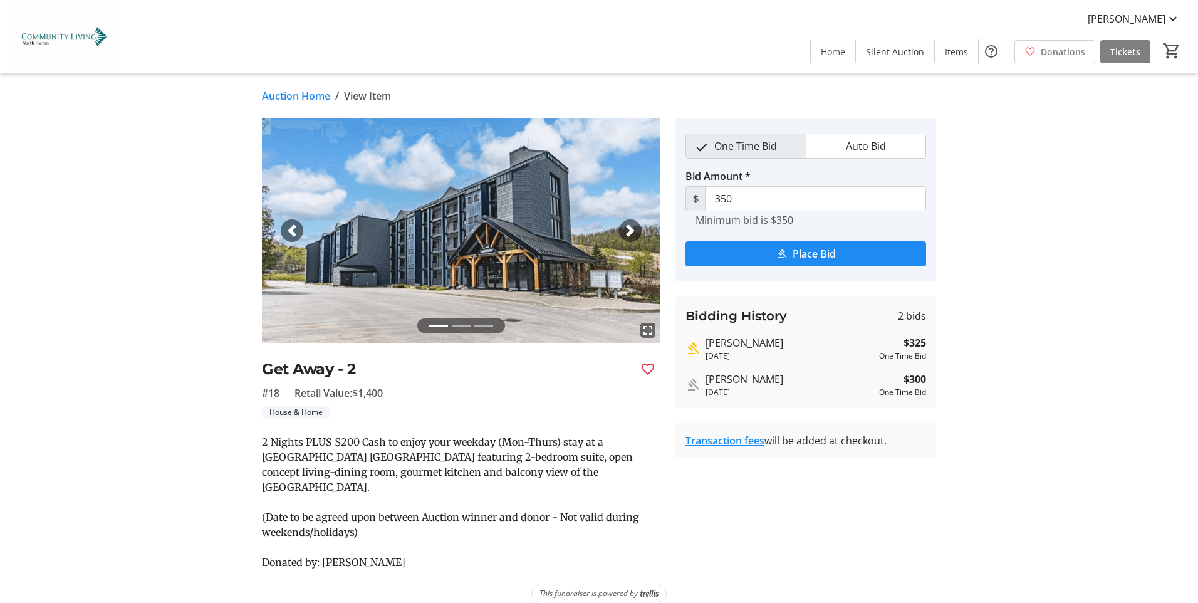
click at [634, 227] on span "button" at bounding box center [630, 230] width 13 height 13
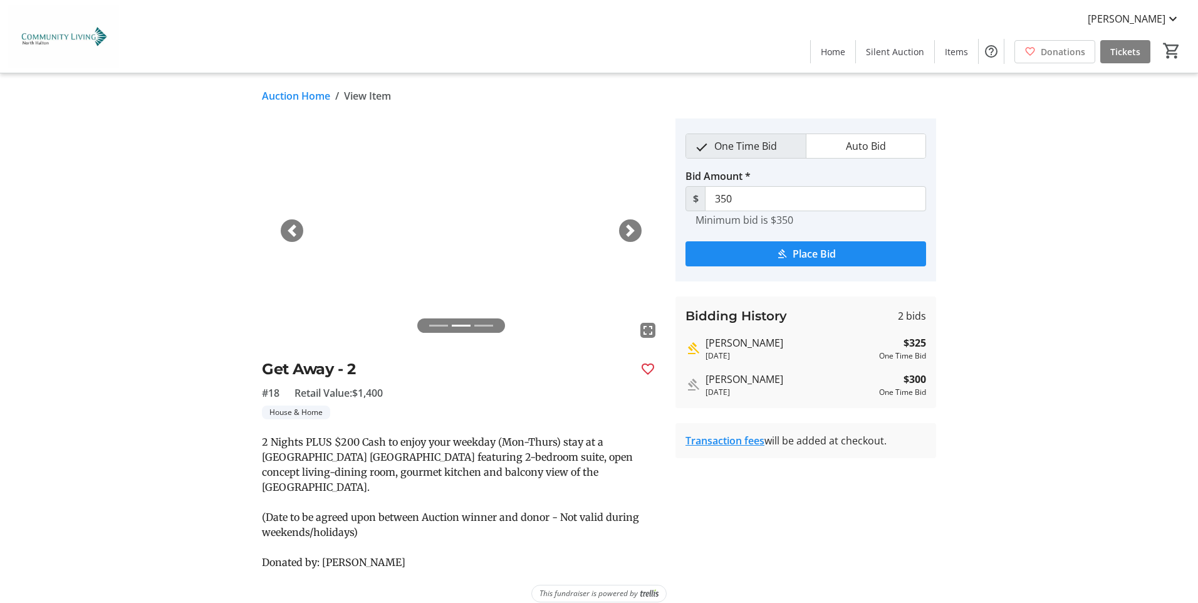
click at [630, 227] on span "button" at bounding box center [630, 230] width 13 height 13
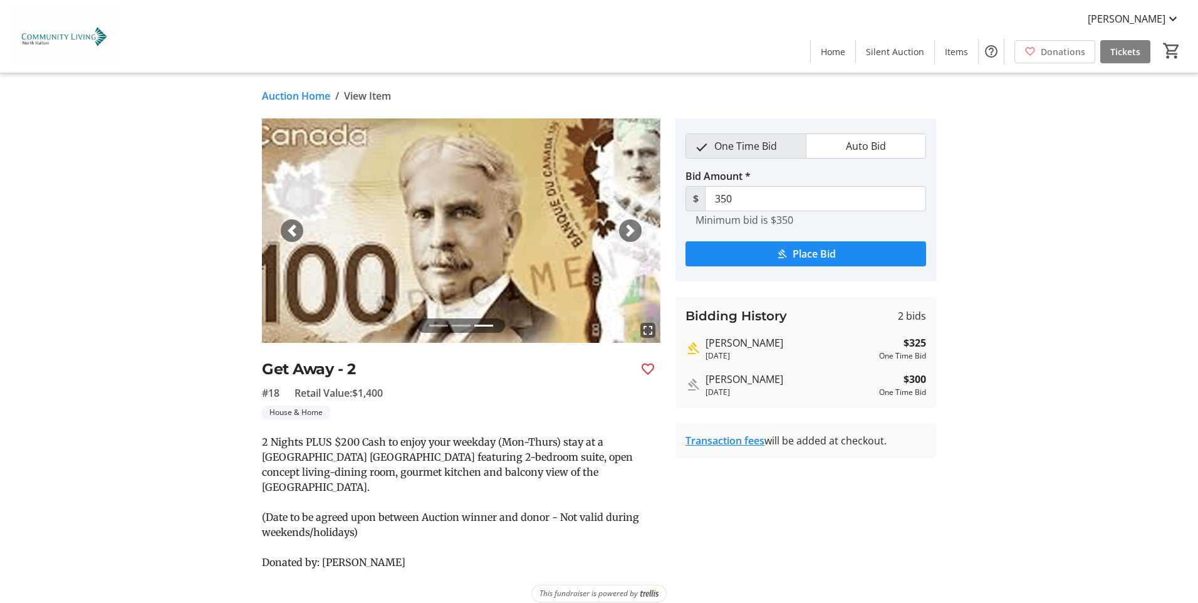
click at [630, 227] on span "button" at bounding box center [630, 230] width 13 height 13
